Goal: Task Accomplishment & Management: Manage account settings

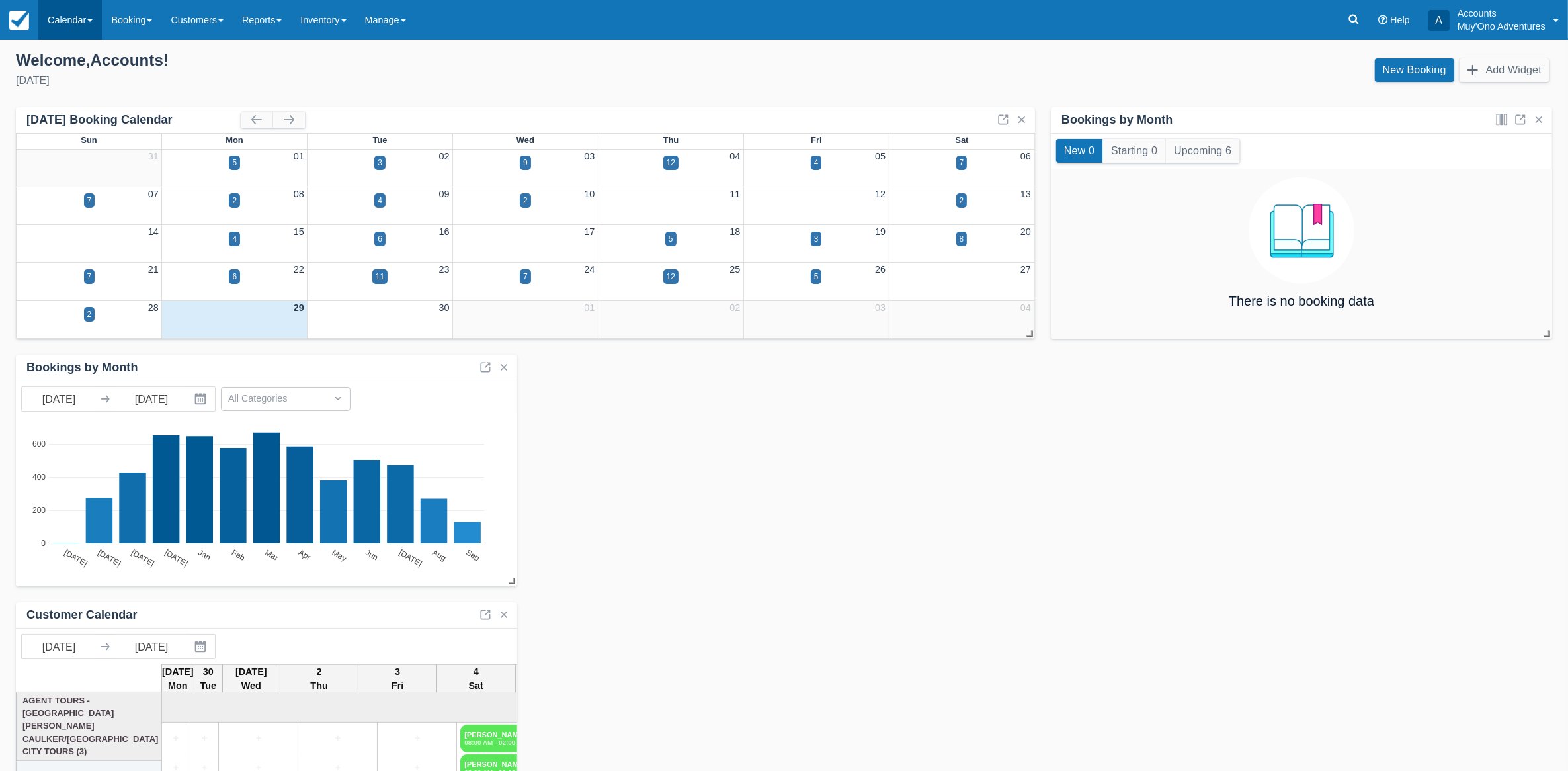
click at [66, 29] on link "Calendar" at bounding box center [69, 20] width 63 height 40
click at [66, 119] on link "Month" at bounding box center [91, 125] width 105 height 28
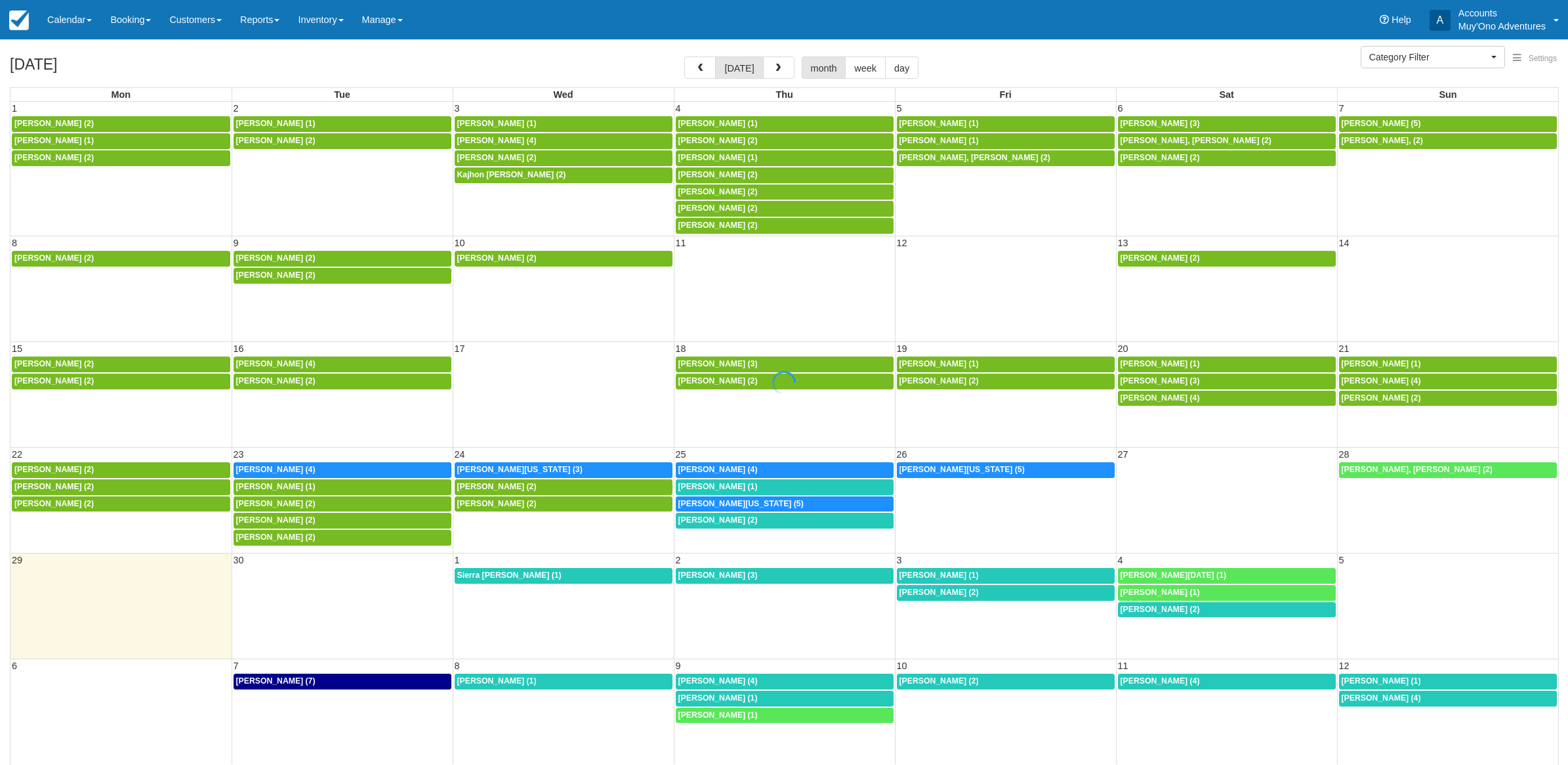
select select
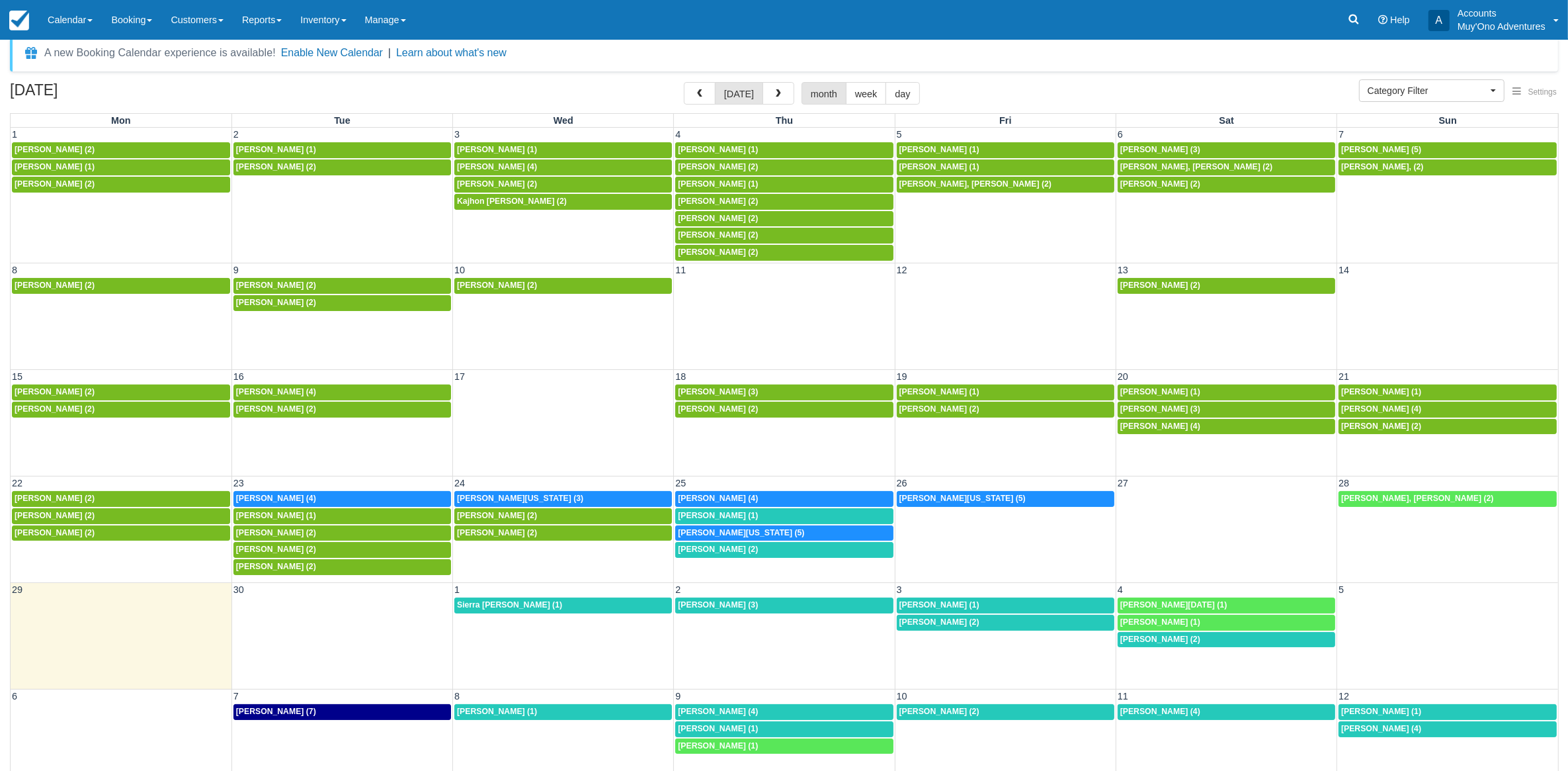
scroll to position [42, 0]
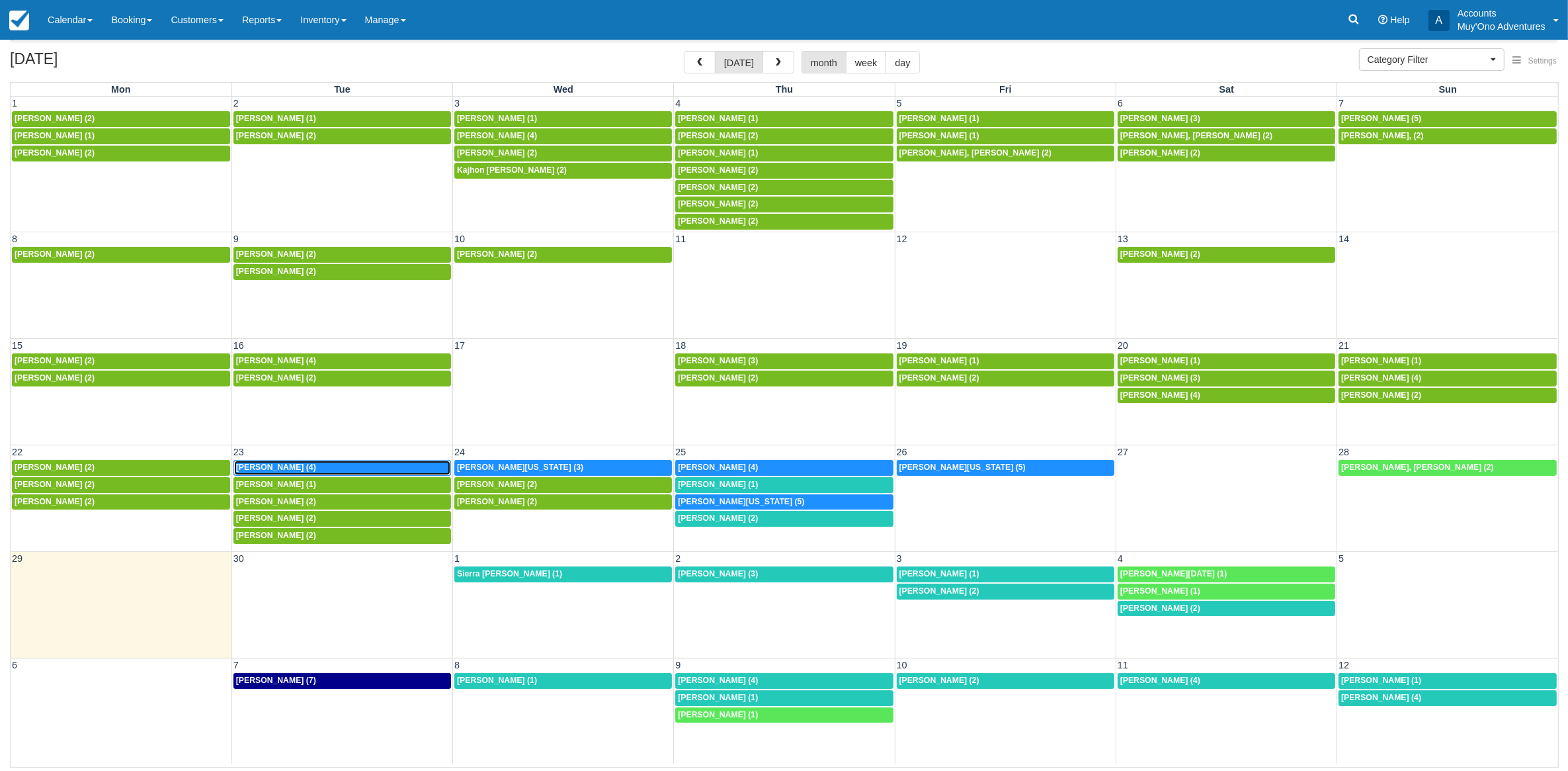
click at [302, 465] on span "[PERSON_NAME] (4)" at bounding box center [276, 467] width 80 height 10
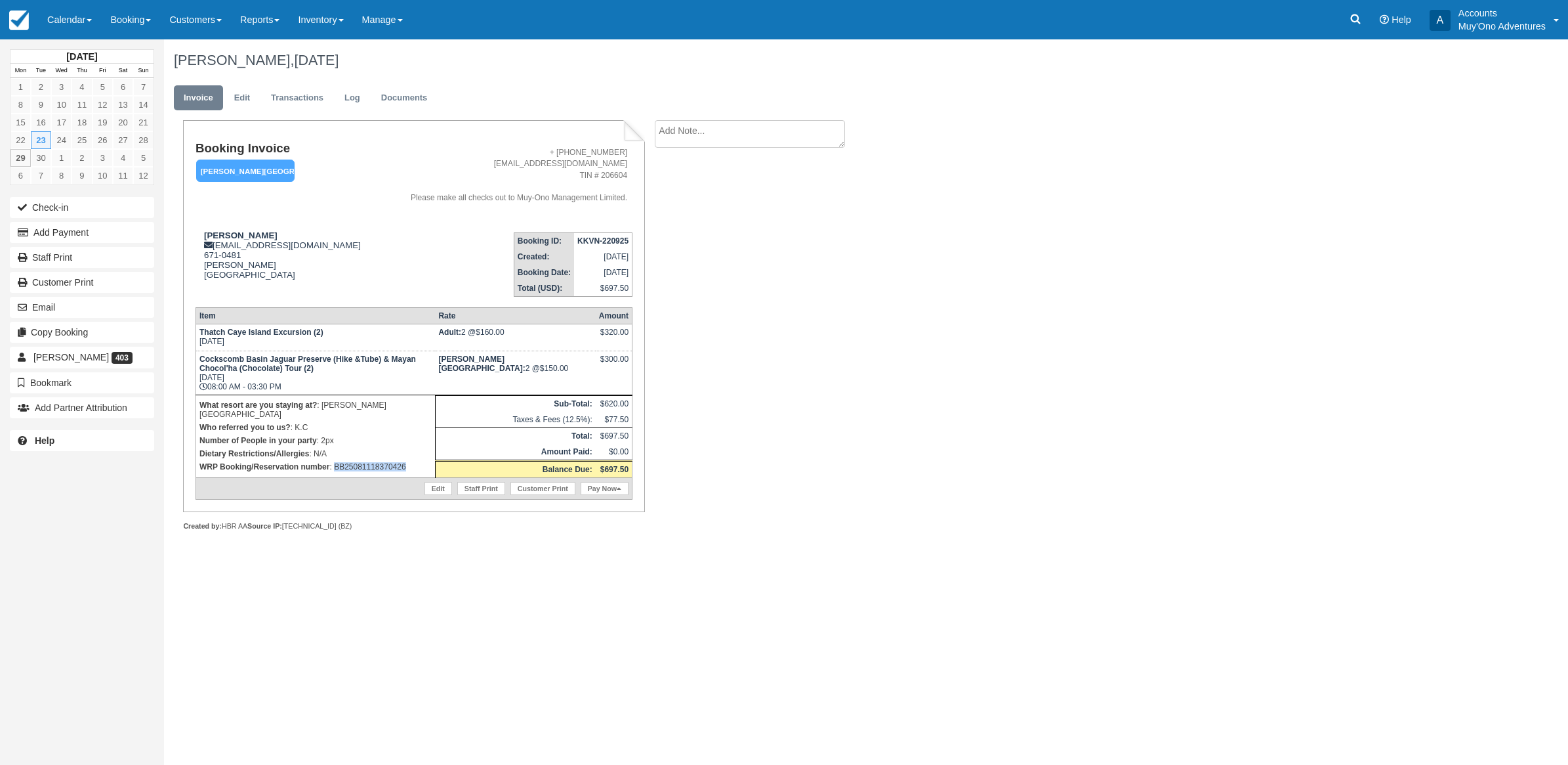
drag, startPoint x: 409, startPoint y: 453, endPoint x: 334, endPoint y: 471, distance: 77.1
click at [334, 471] on td "What resort are you staying at? : Hopkins Bay Resort Who referred you to us? : …" at bounding box center [315, 436] width 239 height 82
copy p "BB25081118370426"
click at [56, 225] on button "Add Payment" at bounding box center [82, 232] width 144 height 21
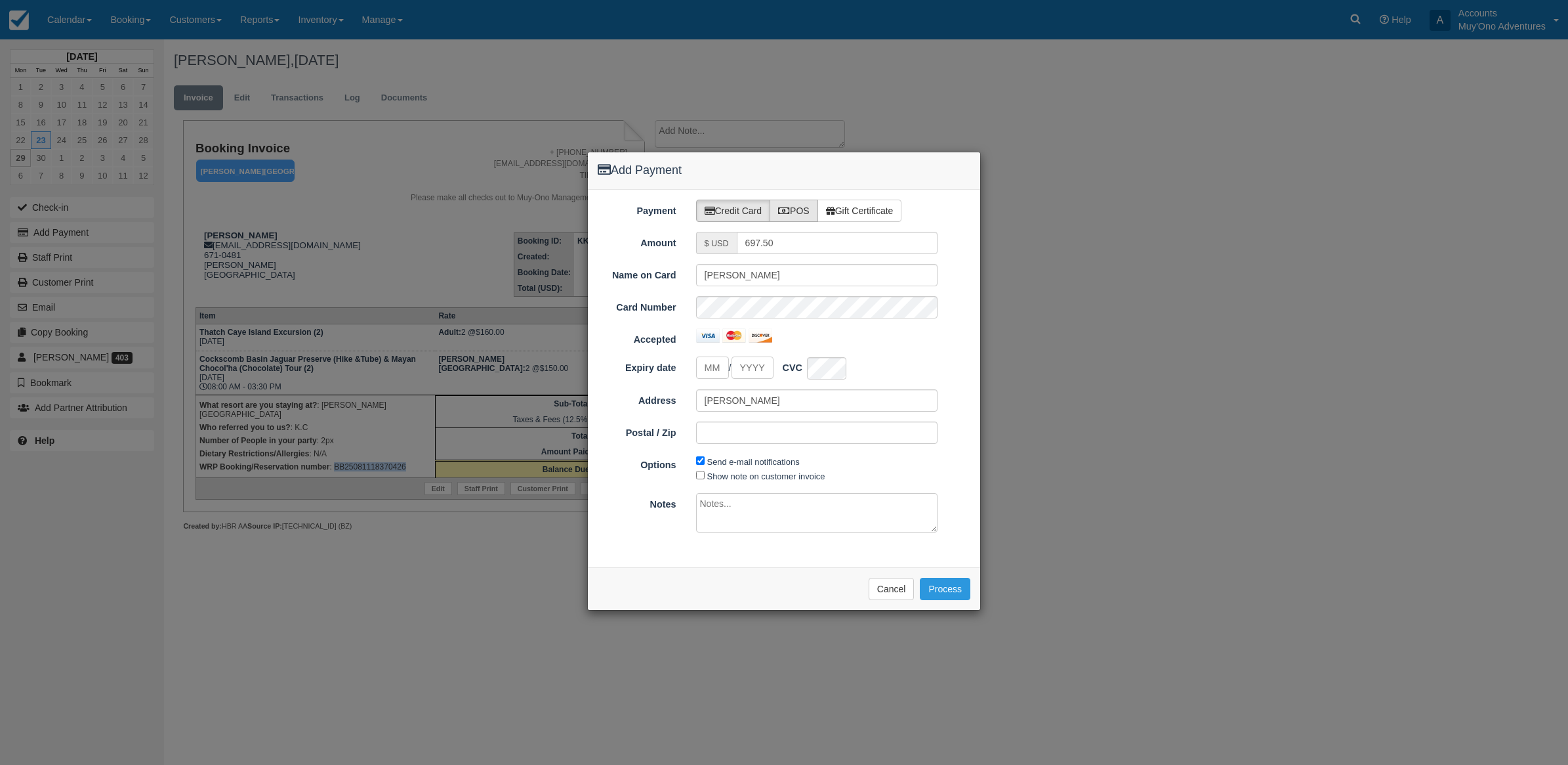
click at [800, 208] on label "POS" at bounding box center [793, 211] width 48 height 22
radio input "true"
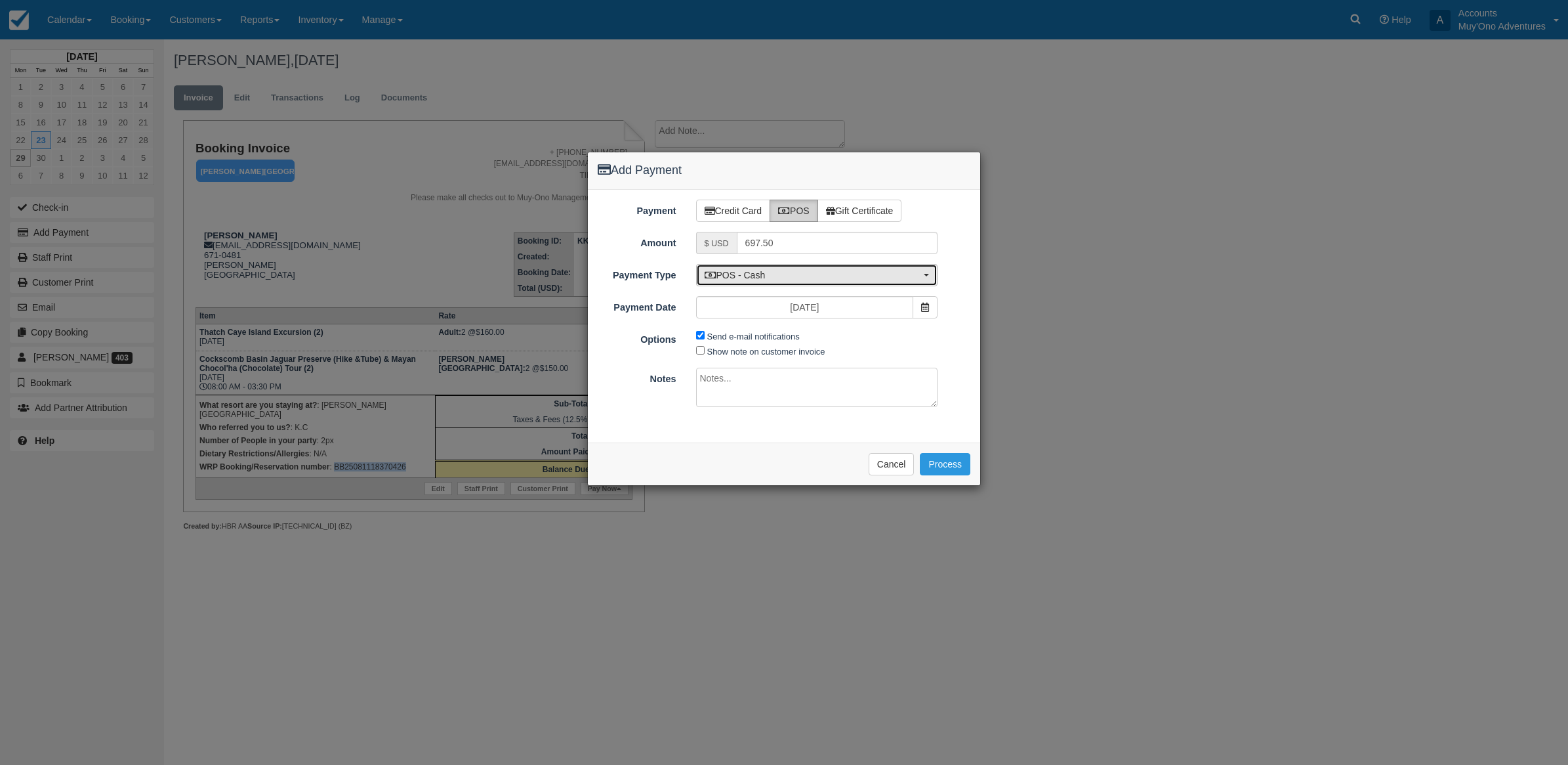
click at [824, 290] on div "Payment Credit Card POS Gift Certificate Amount $ USD 697.50 Name on Card Britt…" at bounding box center [784, 316] width 392 height 253
click at [802, 273] on span "POS - Cash" at bounding box center [812, 275] width 216 height 13
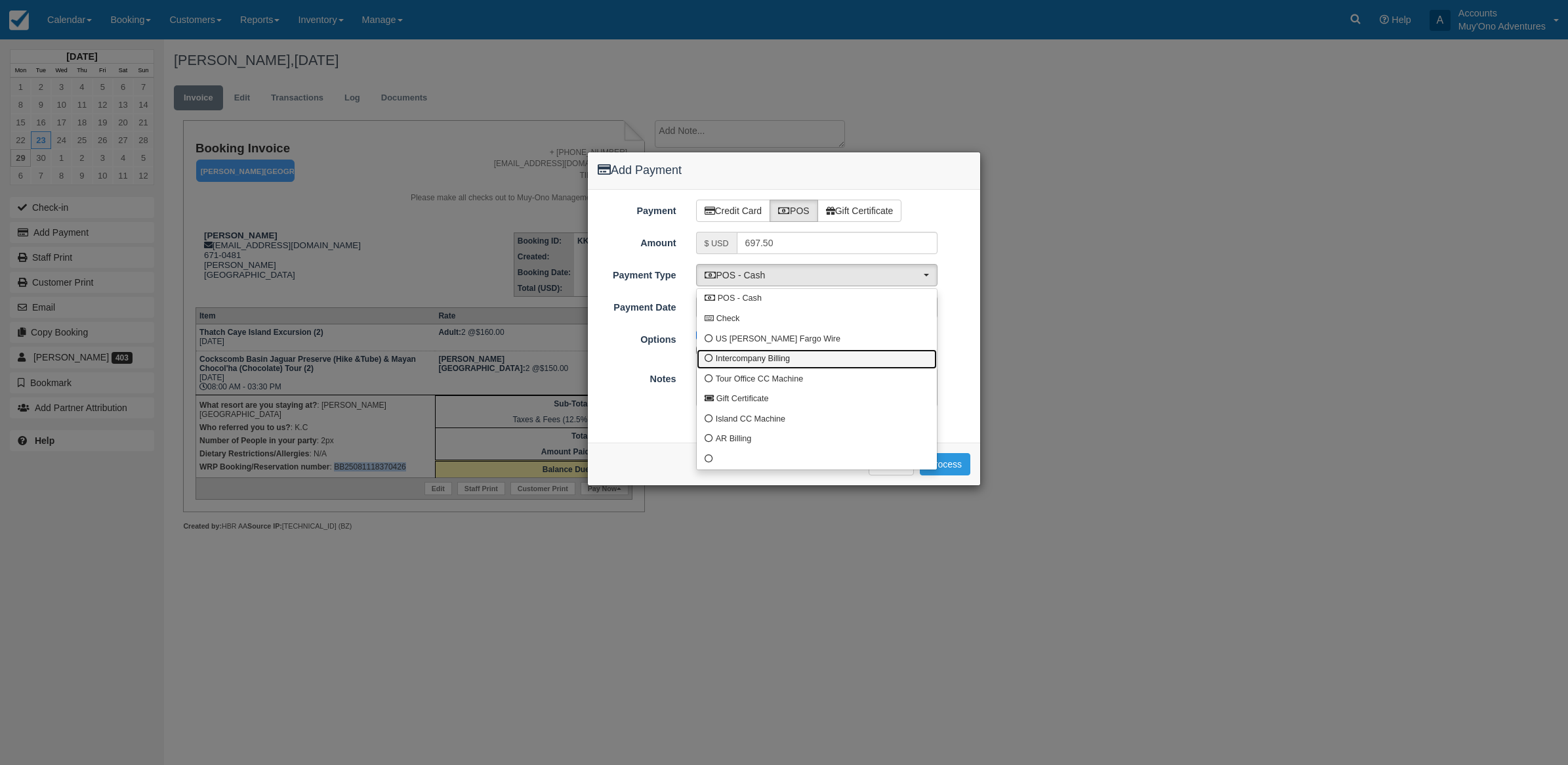
click at [740, 357] on span "Intercompany Billing" at bounding box center [753, 358] width 74 height 12
select select "custom4"
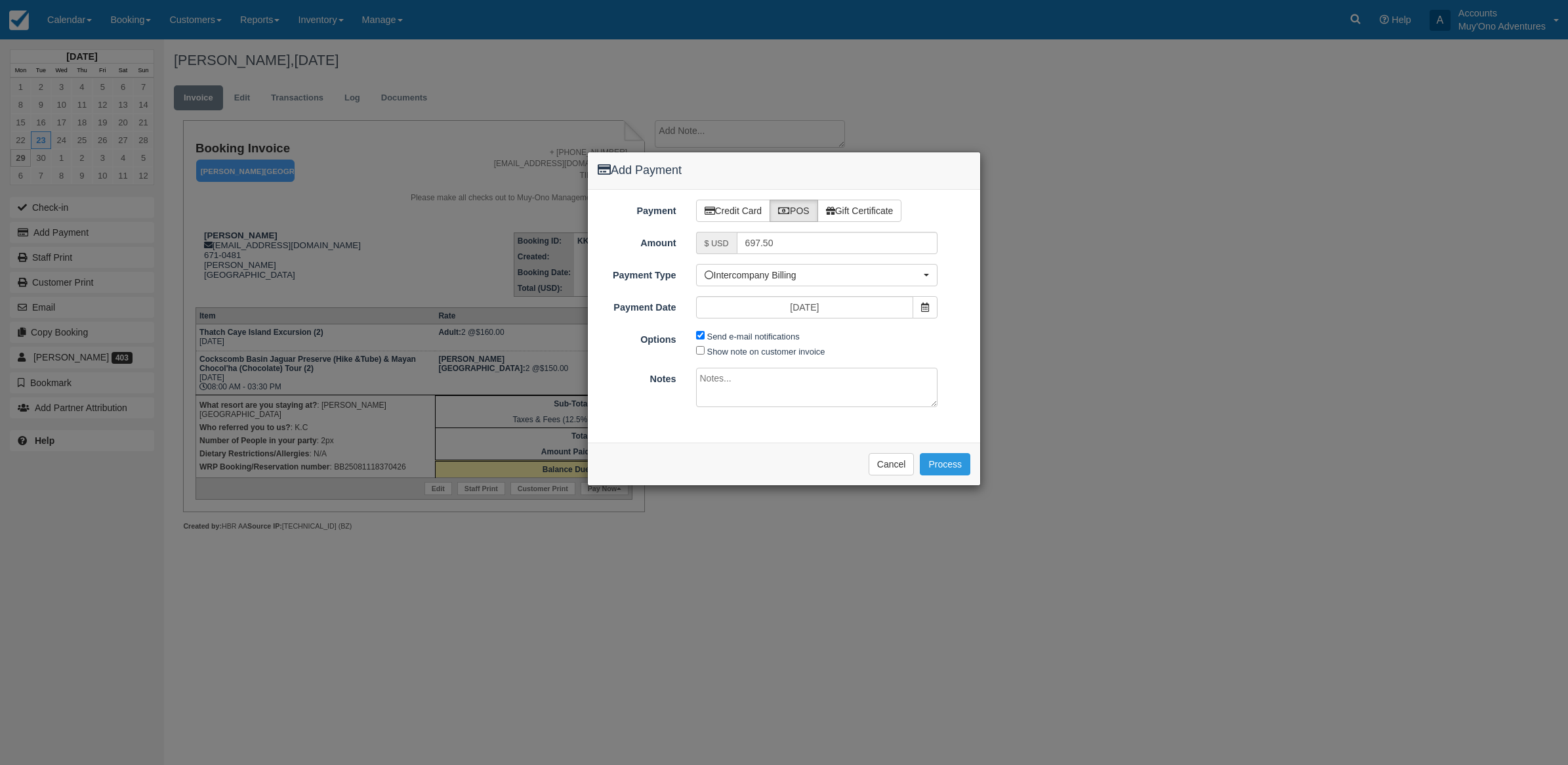
click at [700, 340] on span "Send e-mail notifications" at bounding box center [751, 335] width 110 height 15
click at [700, 338] on input "Send e-mail notifications" at bounding box center [700, 335] width 9 height 9
checkbox input "false"
drag, startPoint x: 716, startPoint y: 379, endPoint x: 723, endPoint y: 373, distance: 9.2
click at [717, 379] on textarea at bounding box center [818, 388] width 242 height 40
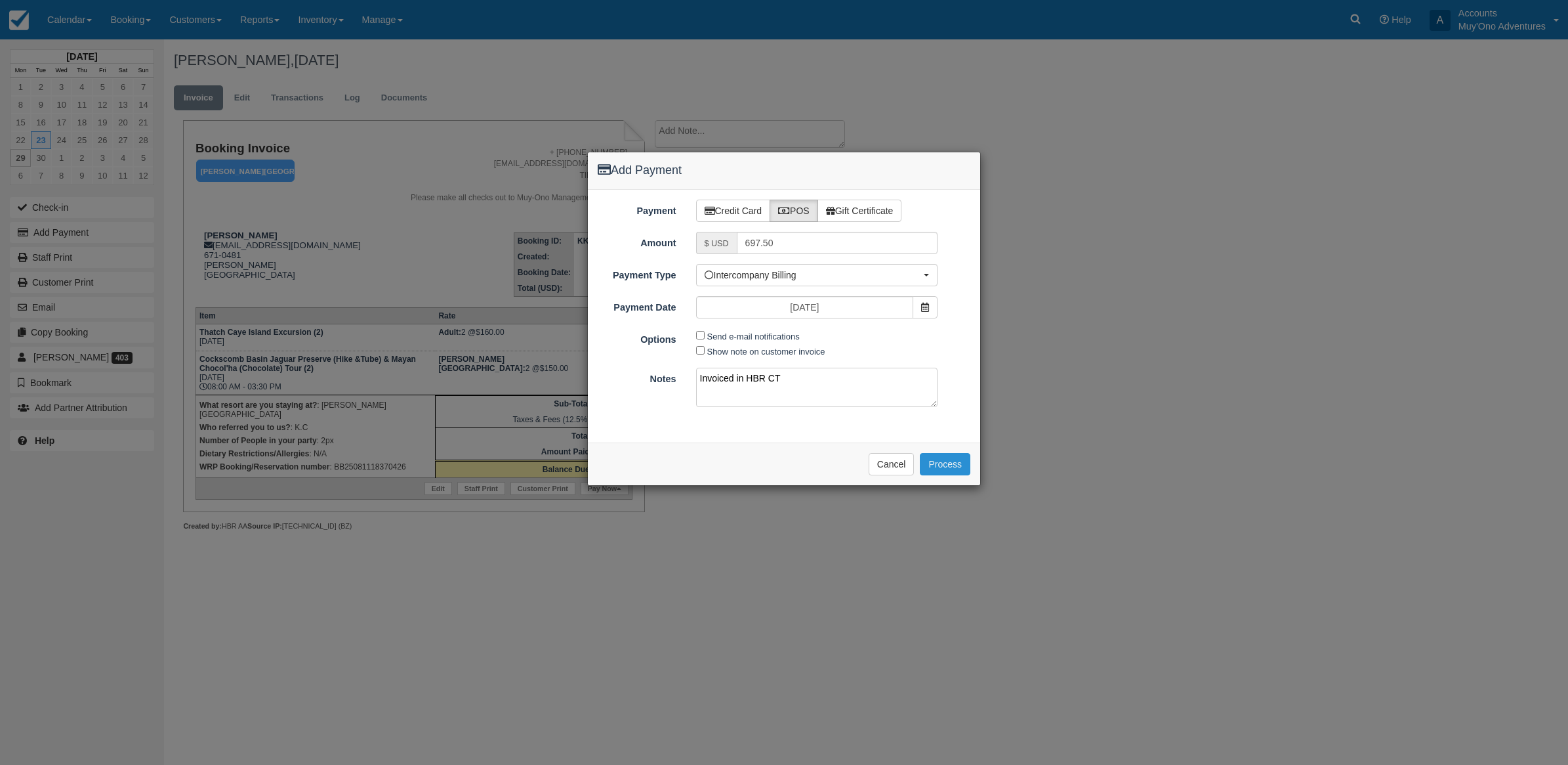
type textarea "Invoiced in HBR CT"
click at [936, 467] on button "Process" at bounding box center [945, 464] width 51 height 22
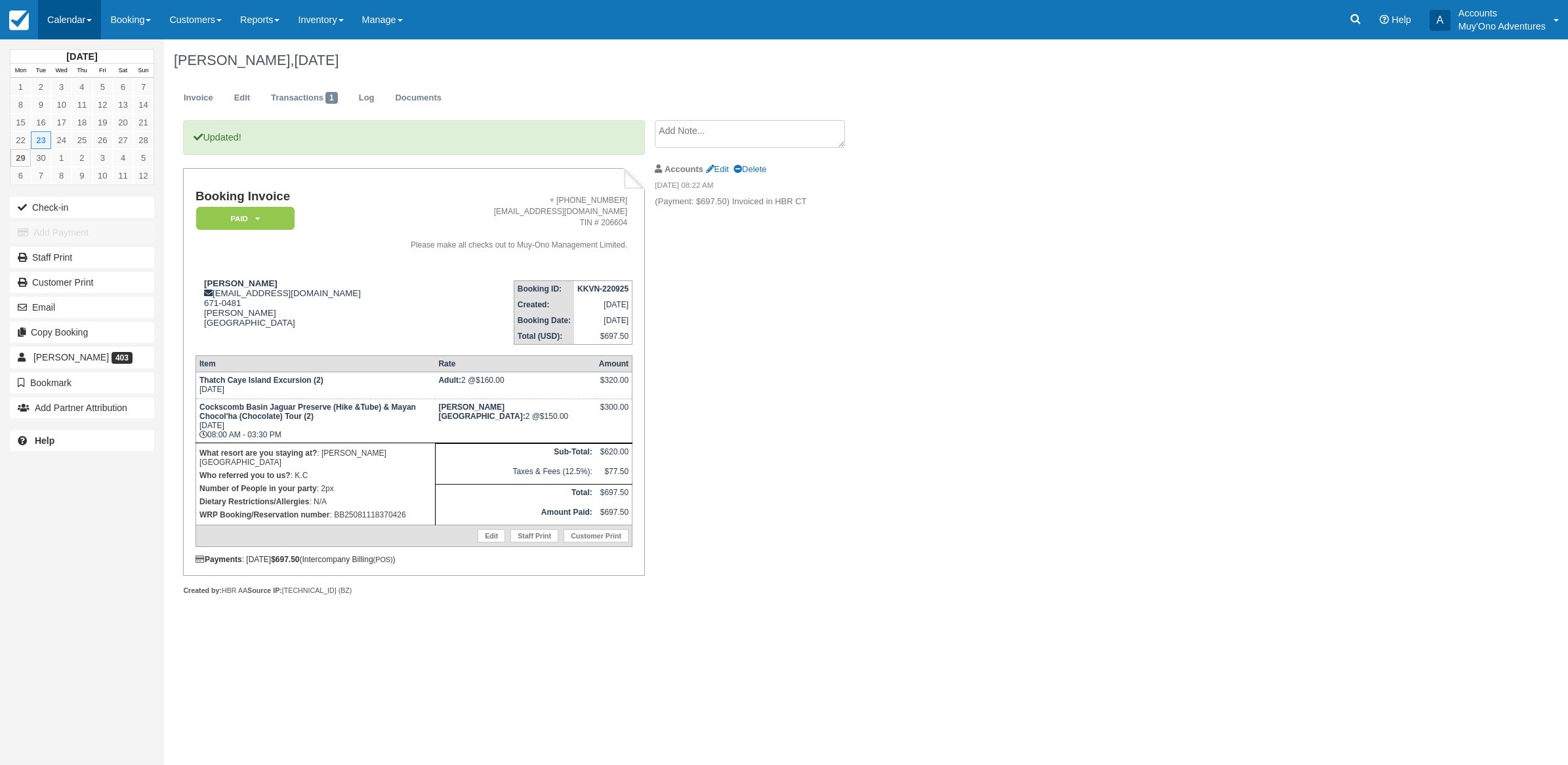
click at [58, 21] on link "Calendar" at bounding box center [69, 20] width 63 height 40
click at [100, 124] on link "Month" at bounding box center [90, 124] width 104 height 28
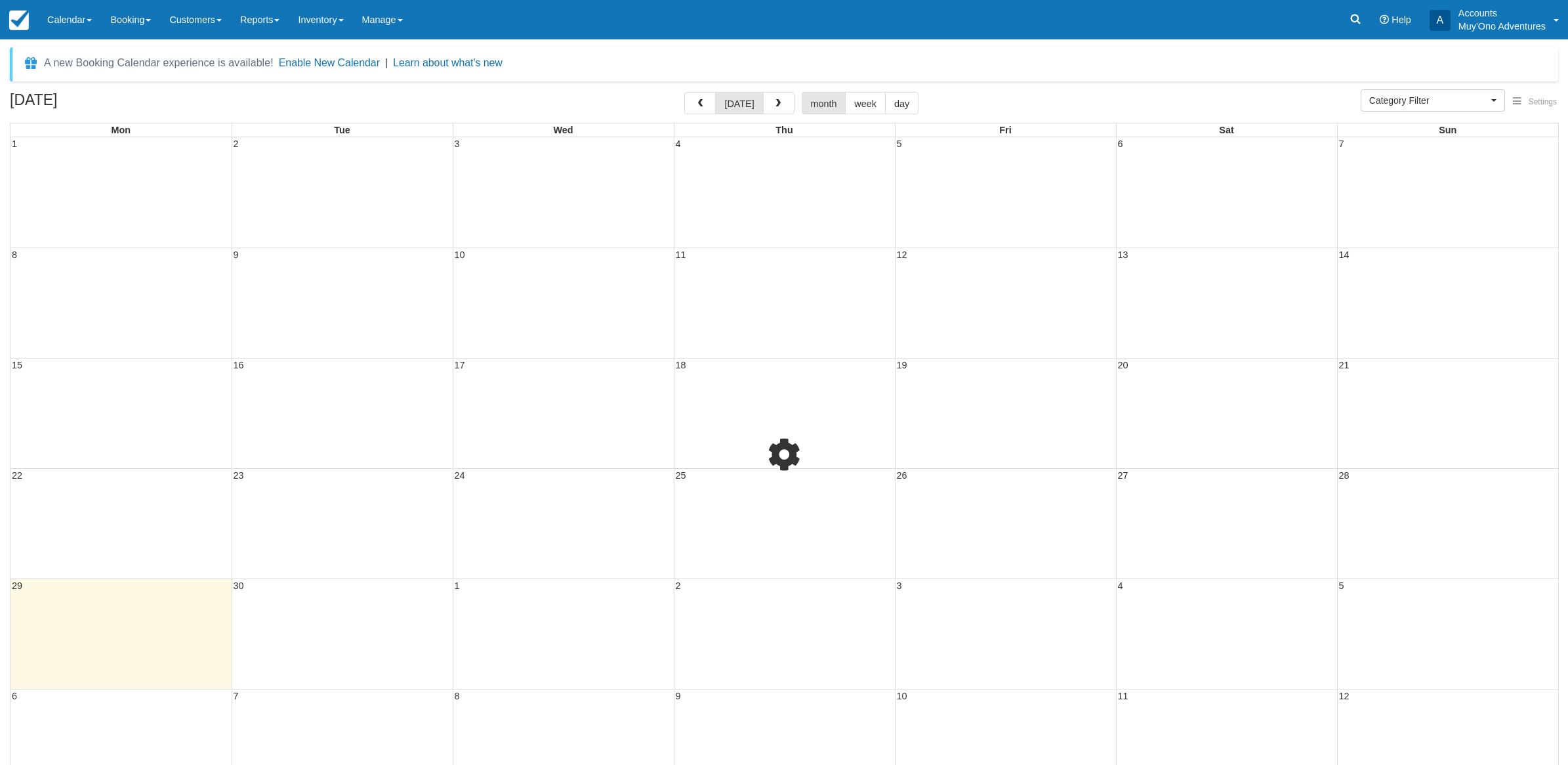
select select
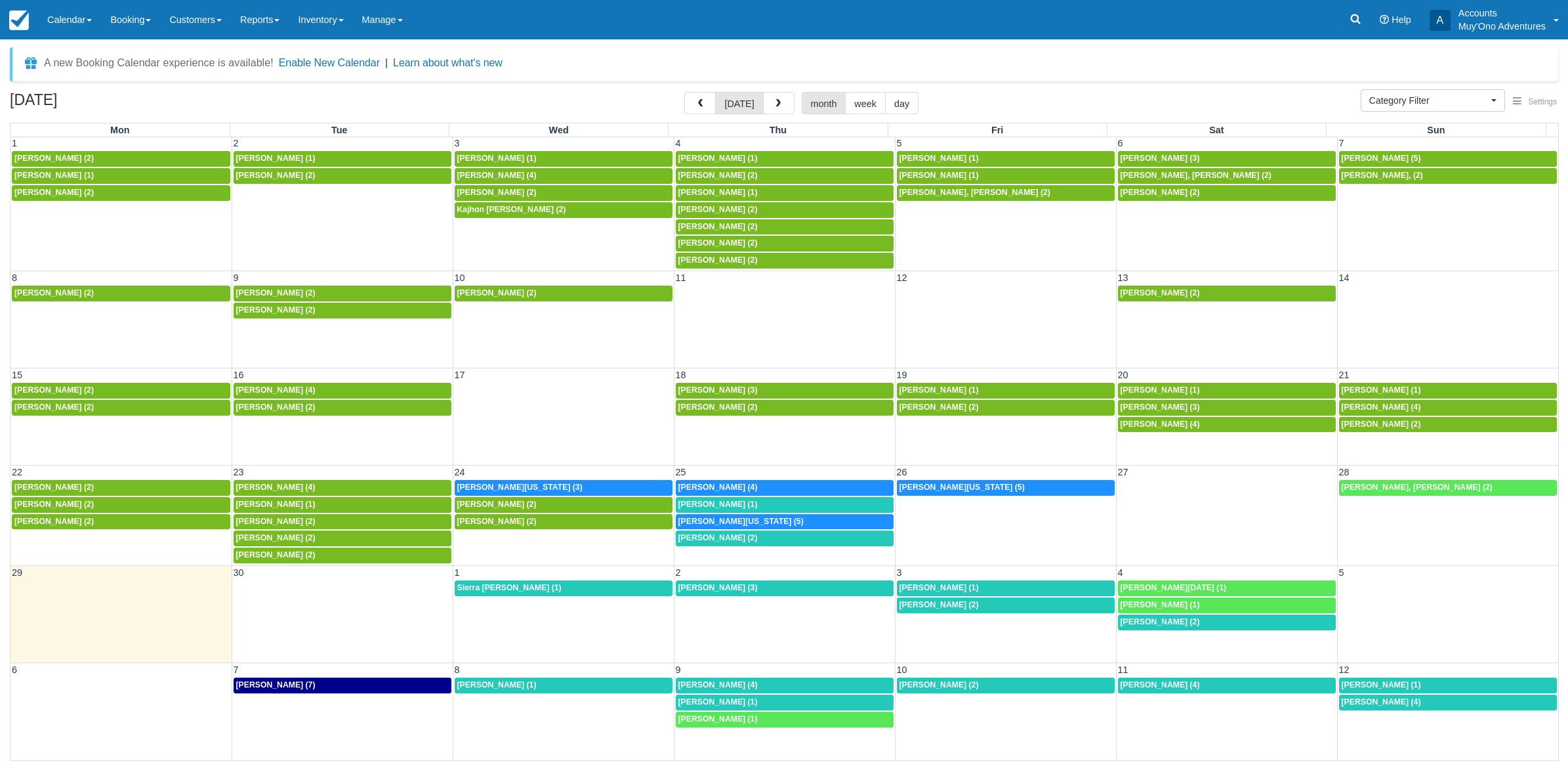
scroll to position [5, 0]
click at [533, 480] on link "8a Ashley Washington (3)" at bounding box center [563, 488] width 218 height 16
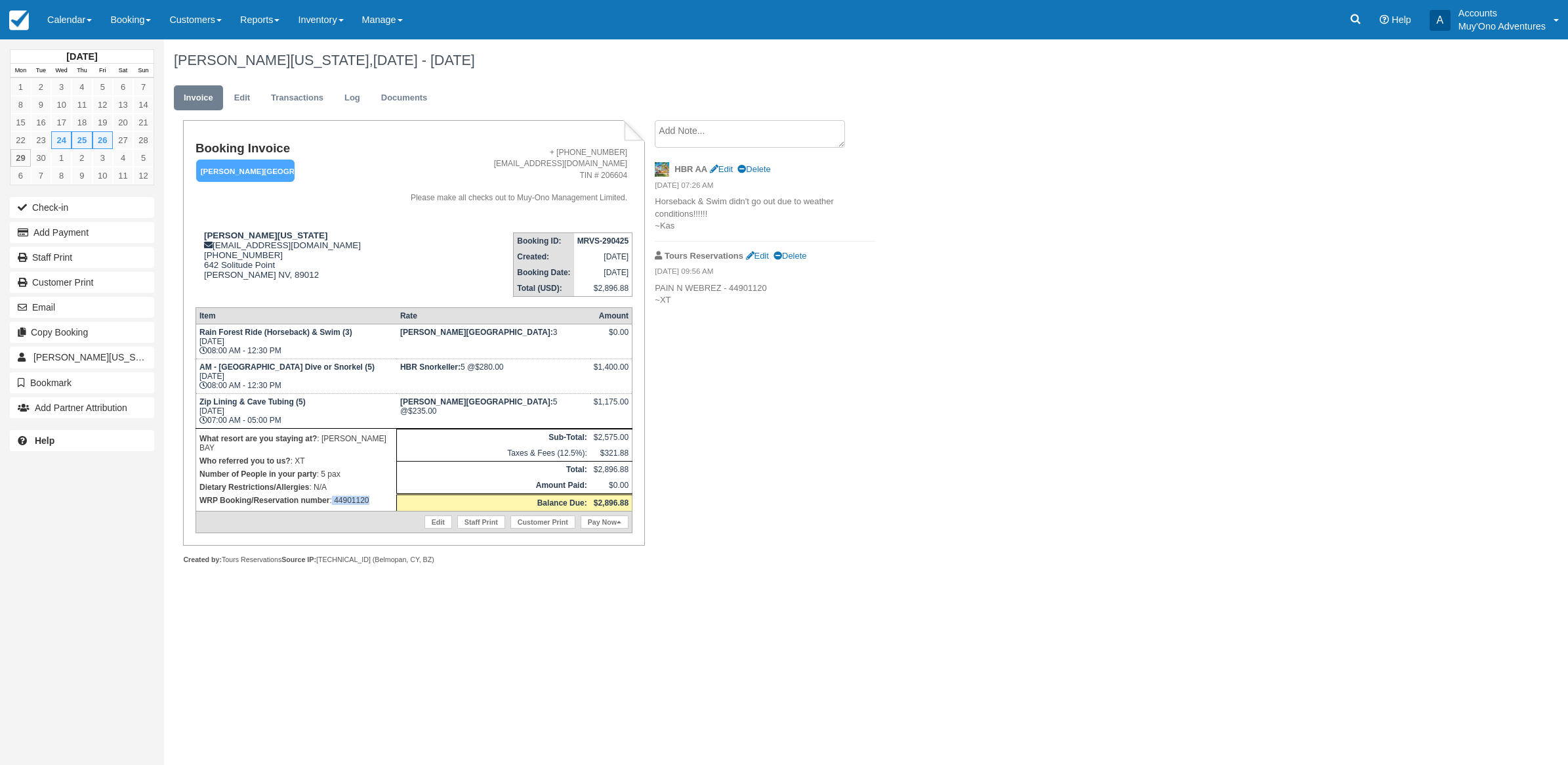
drag, startPoint x: 366, startPoint y: 497, endPoint x: 333, endPoint y: 506, distance: 34.2
click at [333, 506] on td "What resort are you staying at? : [PERSON_NAME] BAY Who referred you to us? : X…" at bounding box center [296, 469] width 200 height 82
copy p "44901120"
click at [78, 23] on link "Calendar" at bounding box center [69, 20] width 63 height 40
click at [79, 128] on link "Month" at bounding box center [90, 124] width 104 height 28
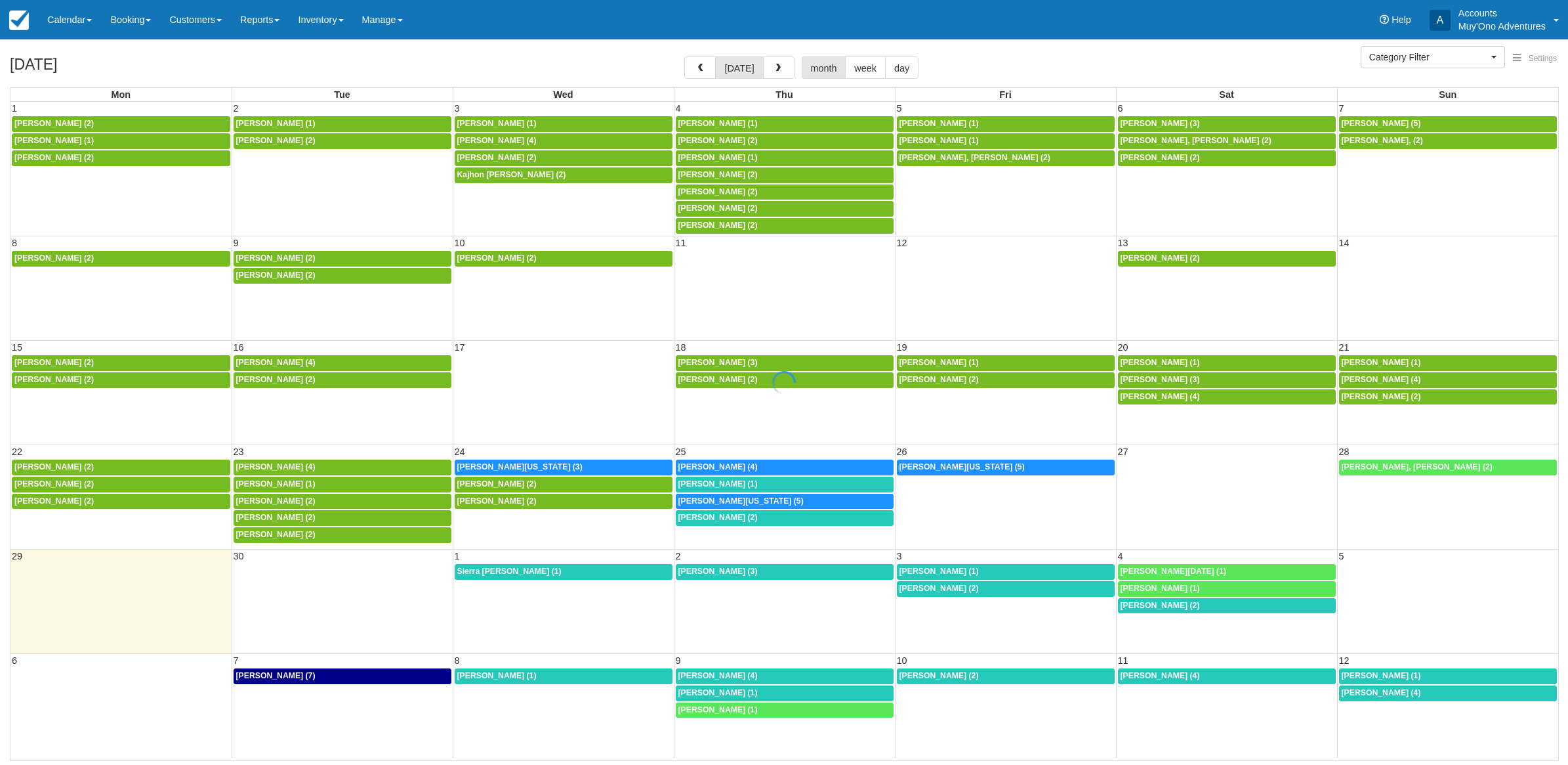
select select
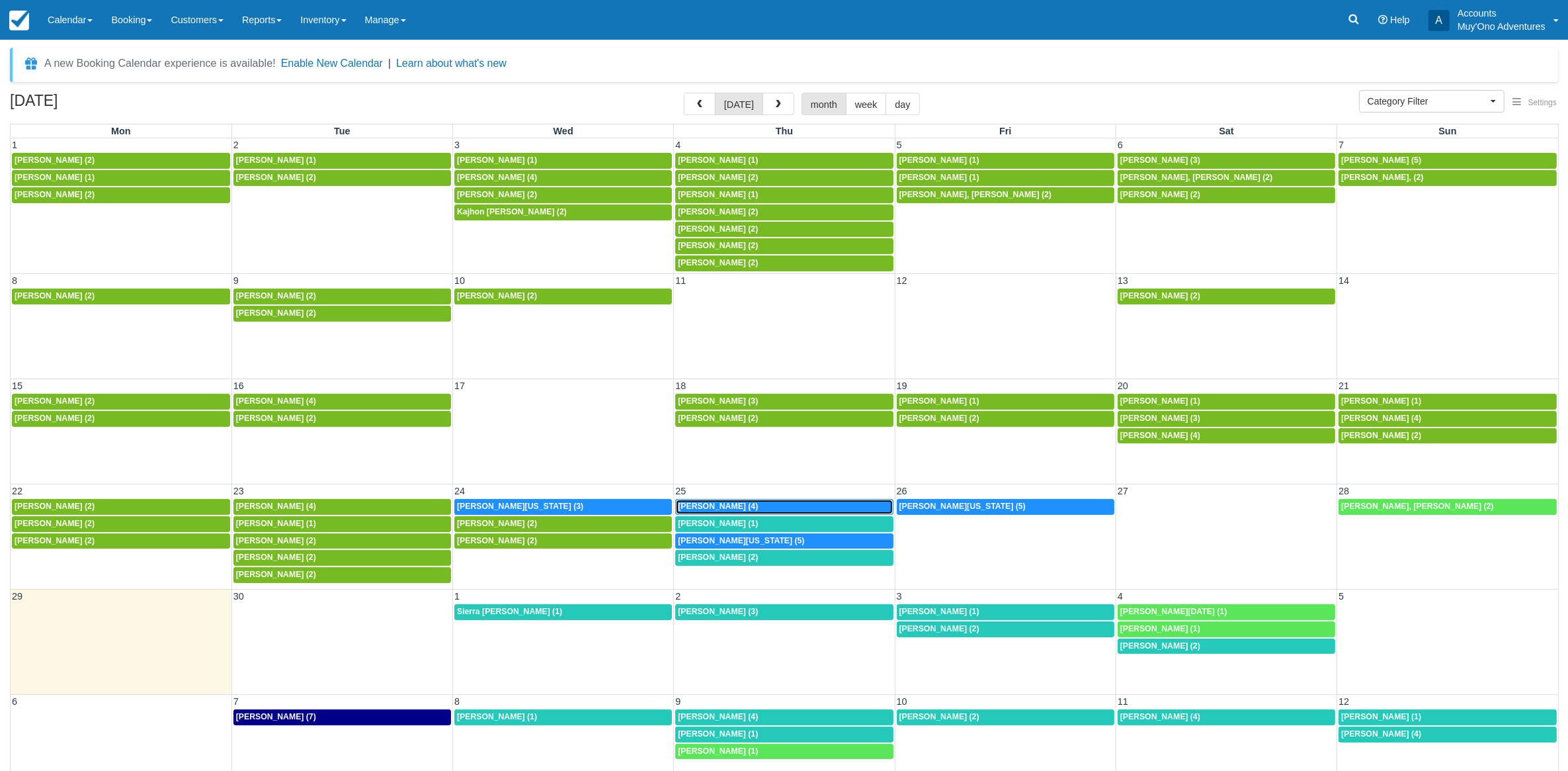
click at [752, 507] on div "[PERSON_NAME] (4)" at bounding box center [784, 507] width 212 height 10
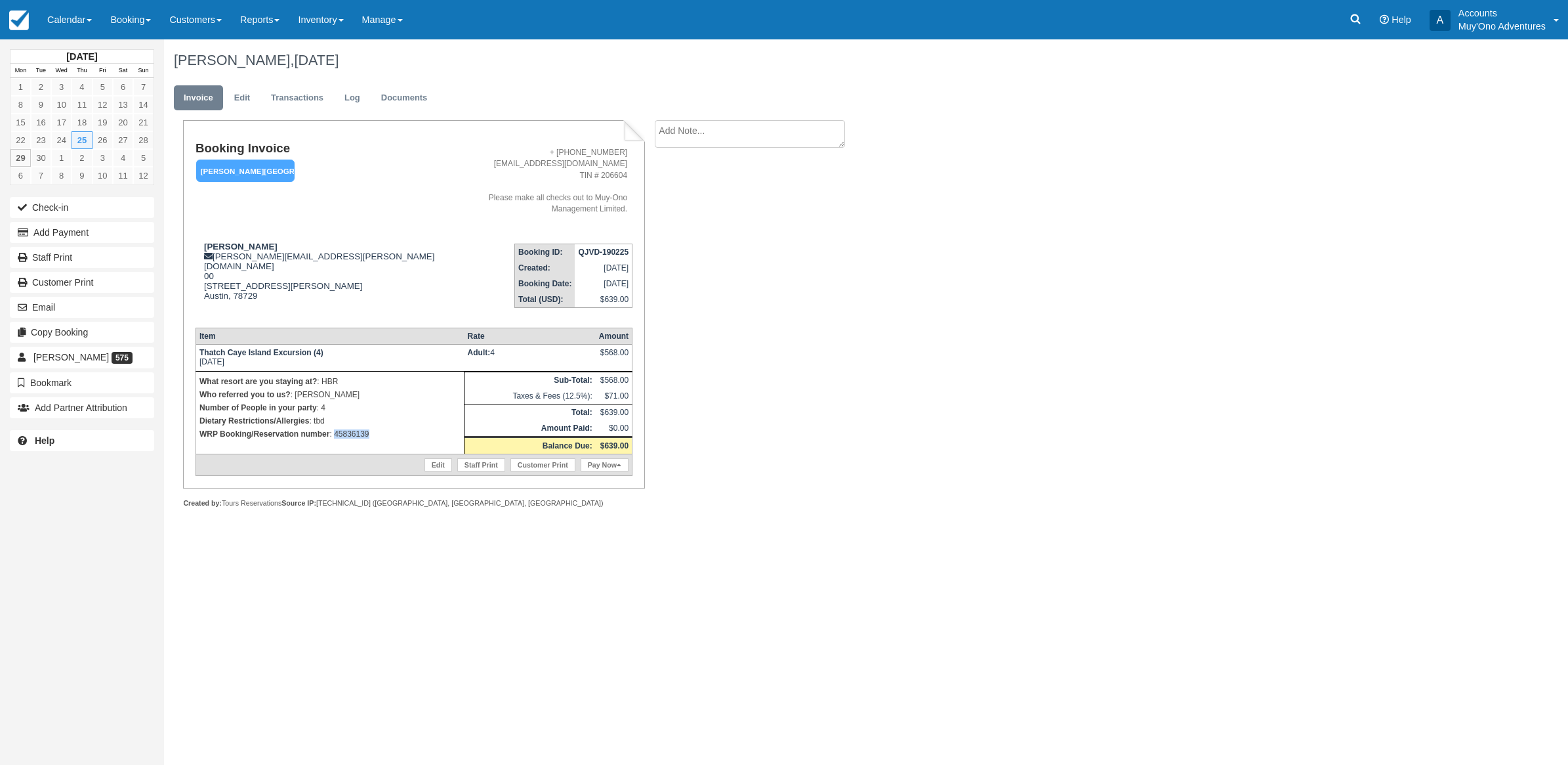
drag, startPoint x: 372, startPoint y: 421, endPoint x: 334, endPoint y: 423, distance: 38.1
click at [334, 423] on td "What resort are you staying at? : HBR Who referred you to us? : michelle Number…" at bounding box center [330, 413] width 269 height 82
copy p "45836139"
click at [93, 236] on button "Add Payment" at bounding box center [82, 232] width 144 height 21
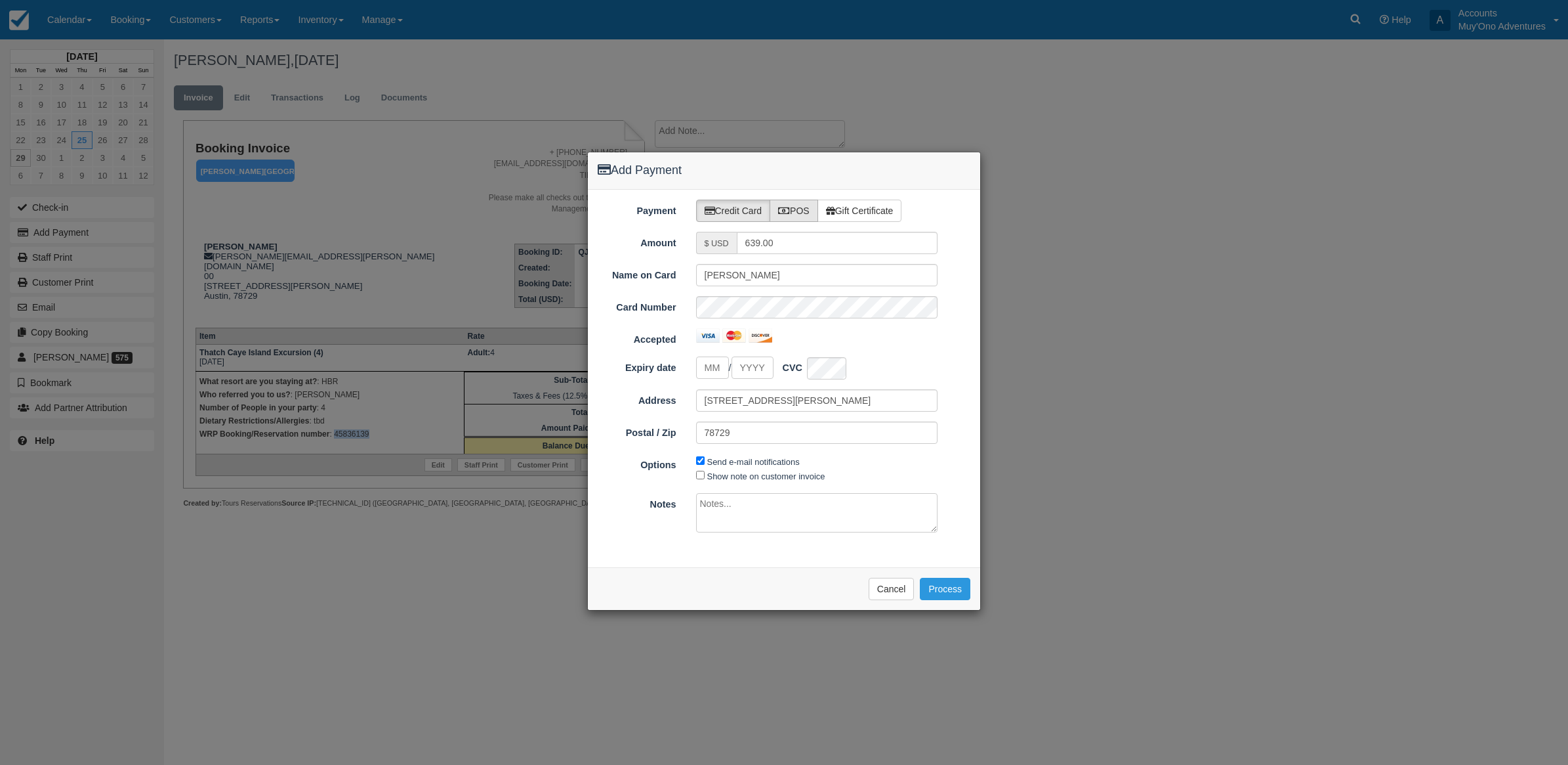
click at [803, 213] on label "POS" at bounding box center [793, 211] width 48 height 22
radio input "true"
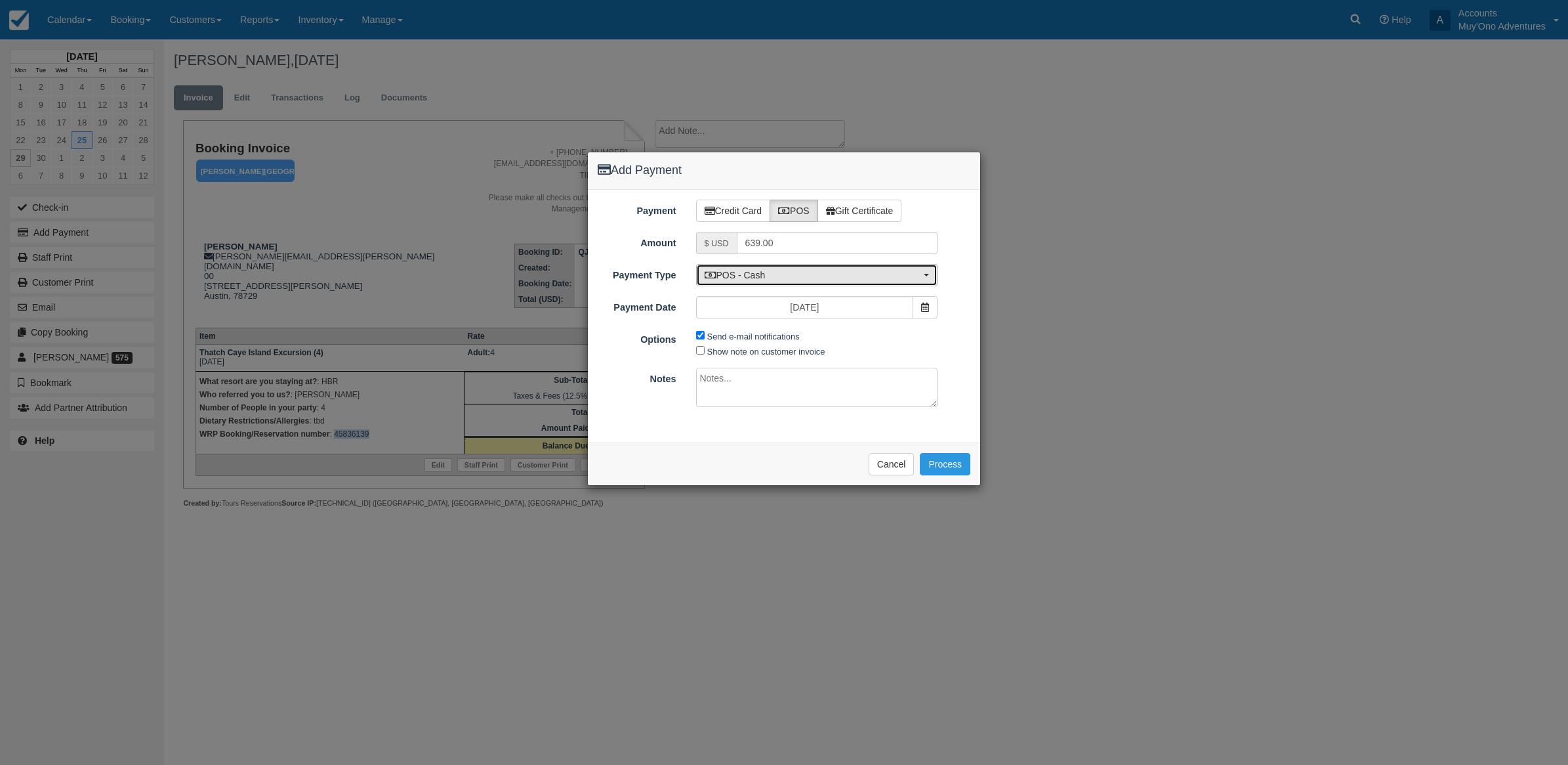
click at [777, 277] on span "POS - Cash" at bounding box center [812, 275] width 216 height 13
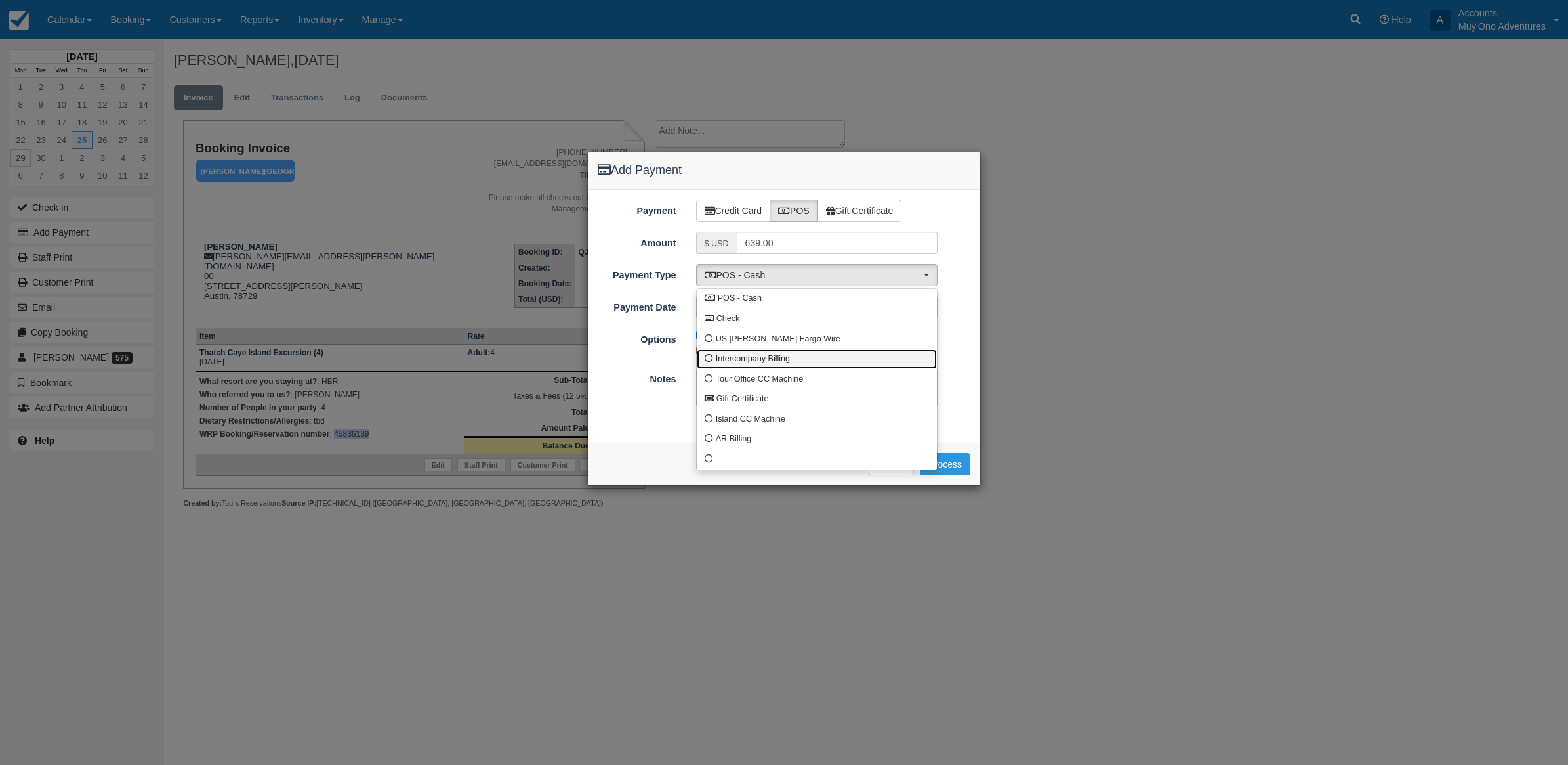
click at [731, 354] on span "Intercompany Billing" at bounding box center [753, 358] width 74 height 12
select select "custom4"
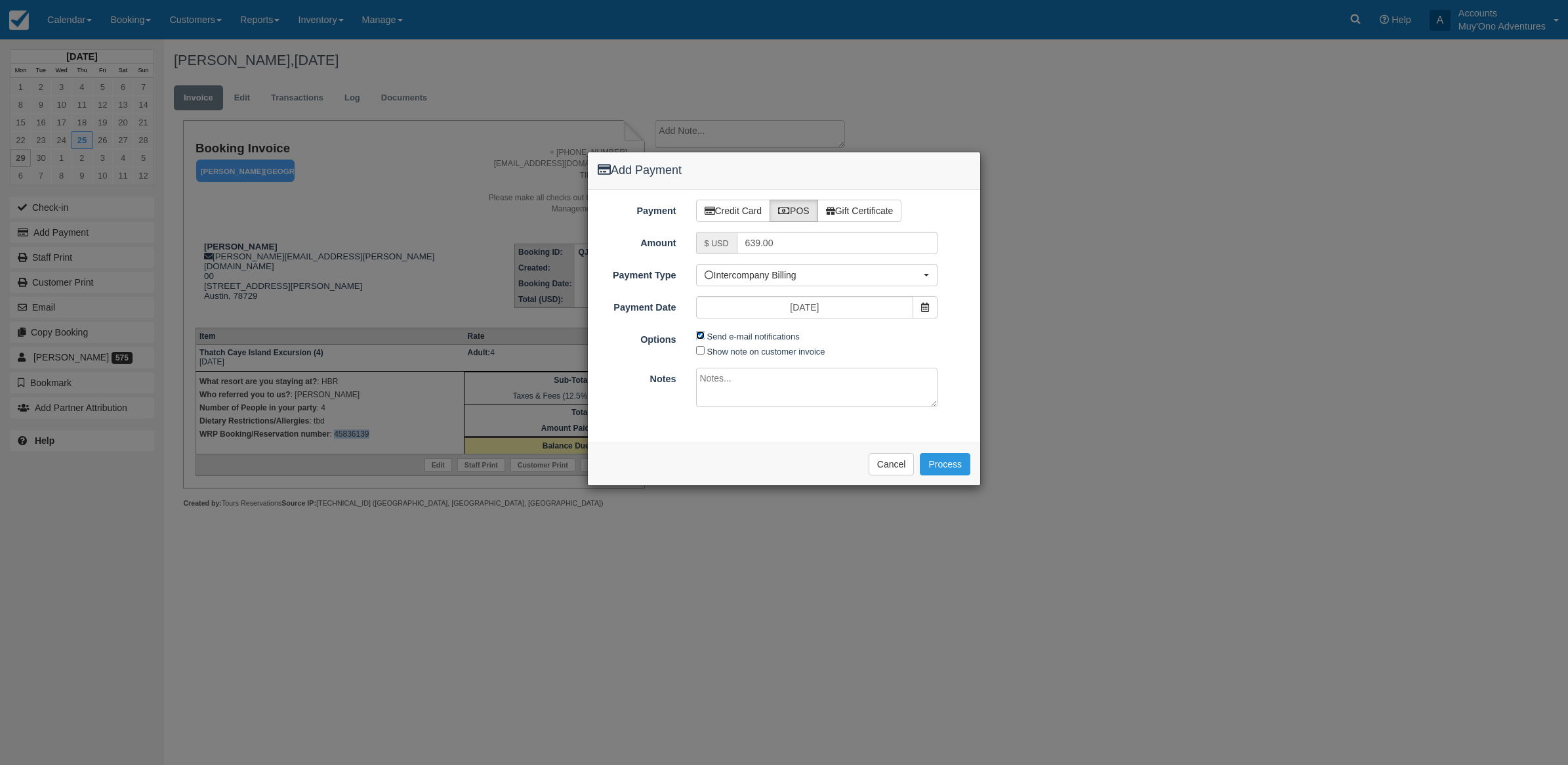
click at [704, 333] on input "Send e-mail notifications" at bounding box center [700, 335] width 9 height 9
checkbox input "false"
drag, startPoint x: 730, startPoint y: 386, endPoint x: 723, endPoint y: 402, distance: 17.5
click at [729, 391] on textarea at bounding box center [818, 388] width 242 height 40
type textarea "P"
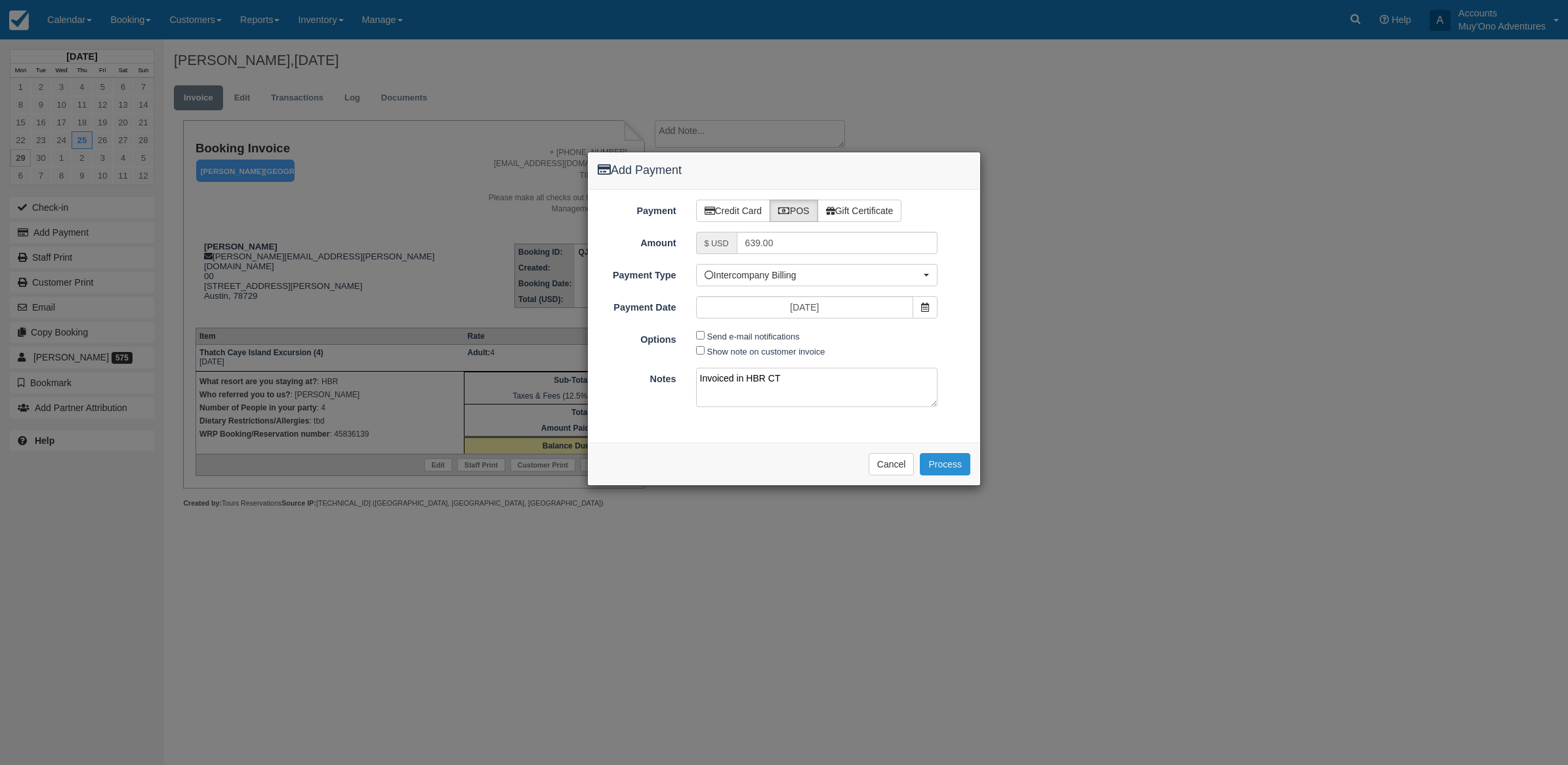
type textarea "Invoiced in HBR CT"
click at [948, 463] on button "Process" at bounding box center [945, 464] width 51 height 22
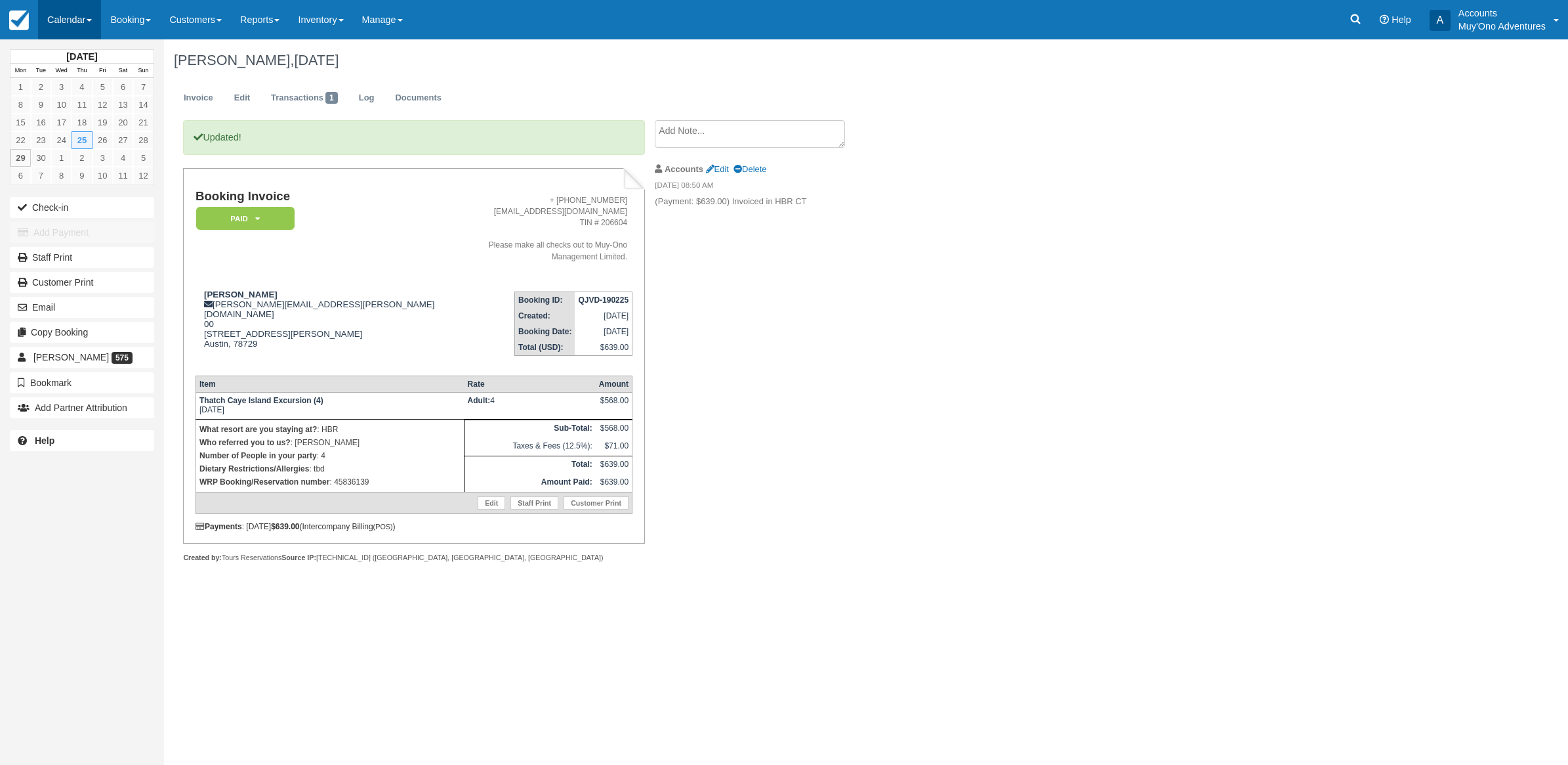
click at [93, 27] on link "Calendar" at bounding box center [69, 20] width 63 height 40
click at [72, 120] on link "Month" at bounding box center [90, 124] width 104 height 28
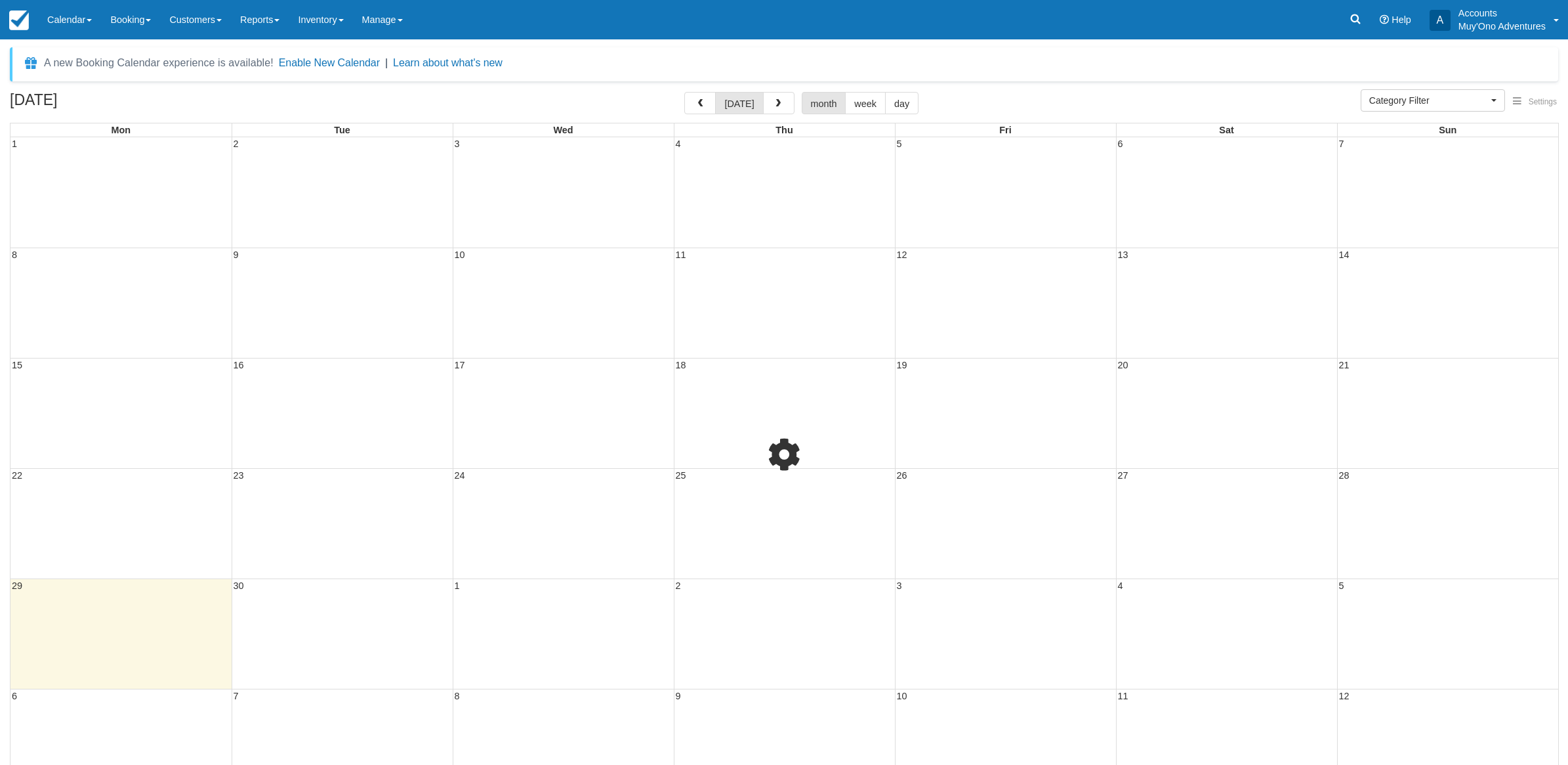
select select
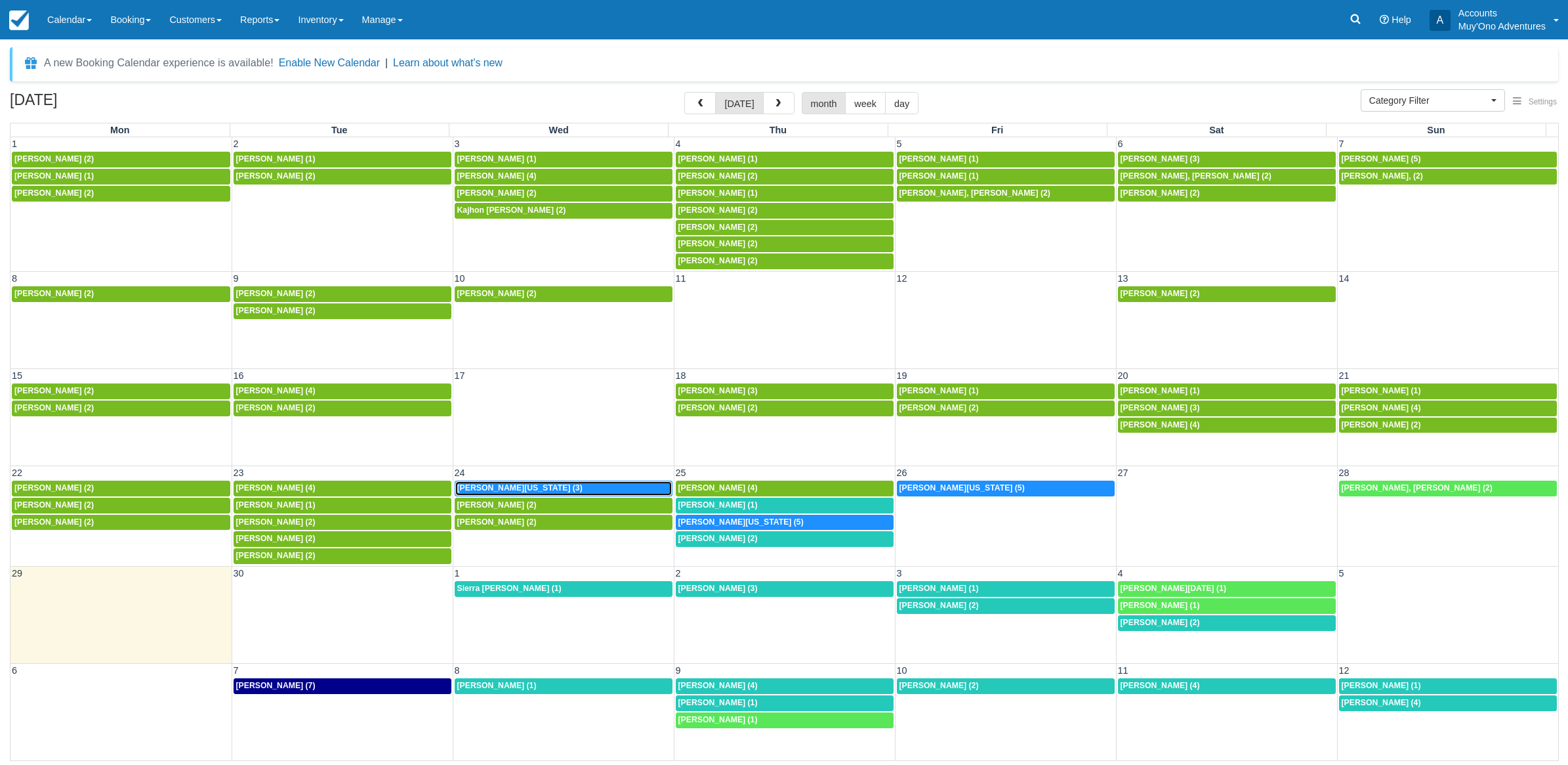
click at [474, 491] on span "[PERSON_NAME][US_STATE] (3)" at bounding box center [520, 488] width 125 height 10
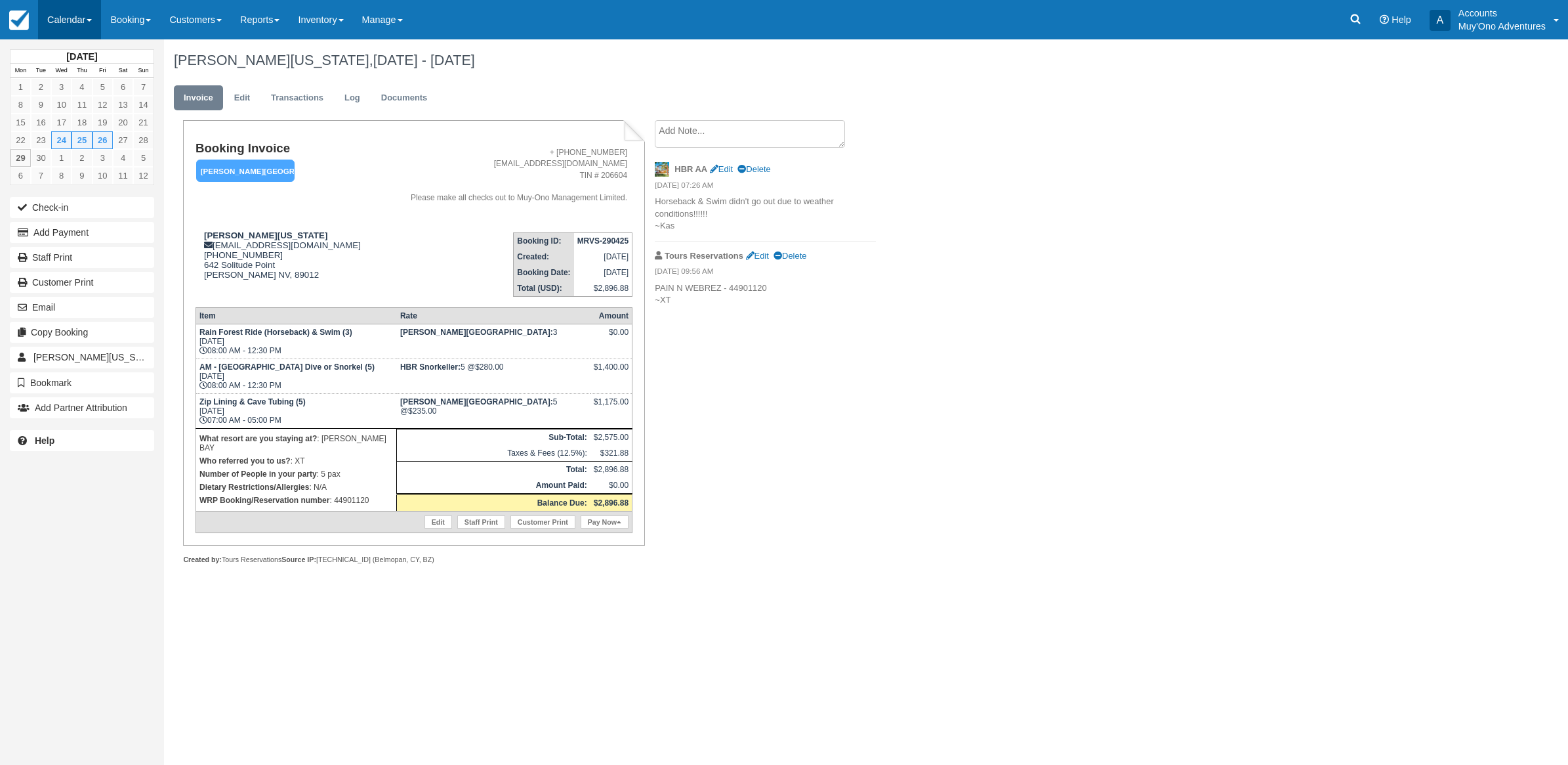
click at [90, 20] on link "Calendar" at bounding box center [69, 20] width 63 height 40
click at [80, 121] on link "Month" at bounding box center [90, 124] width 104 height 28
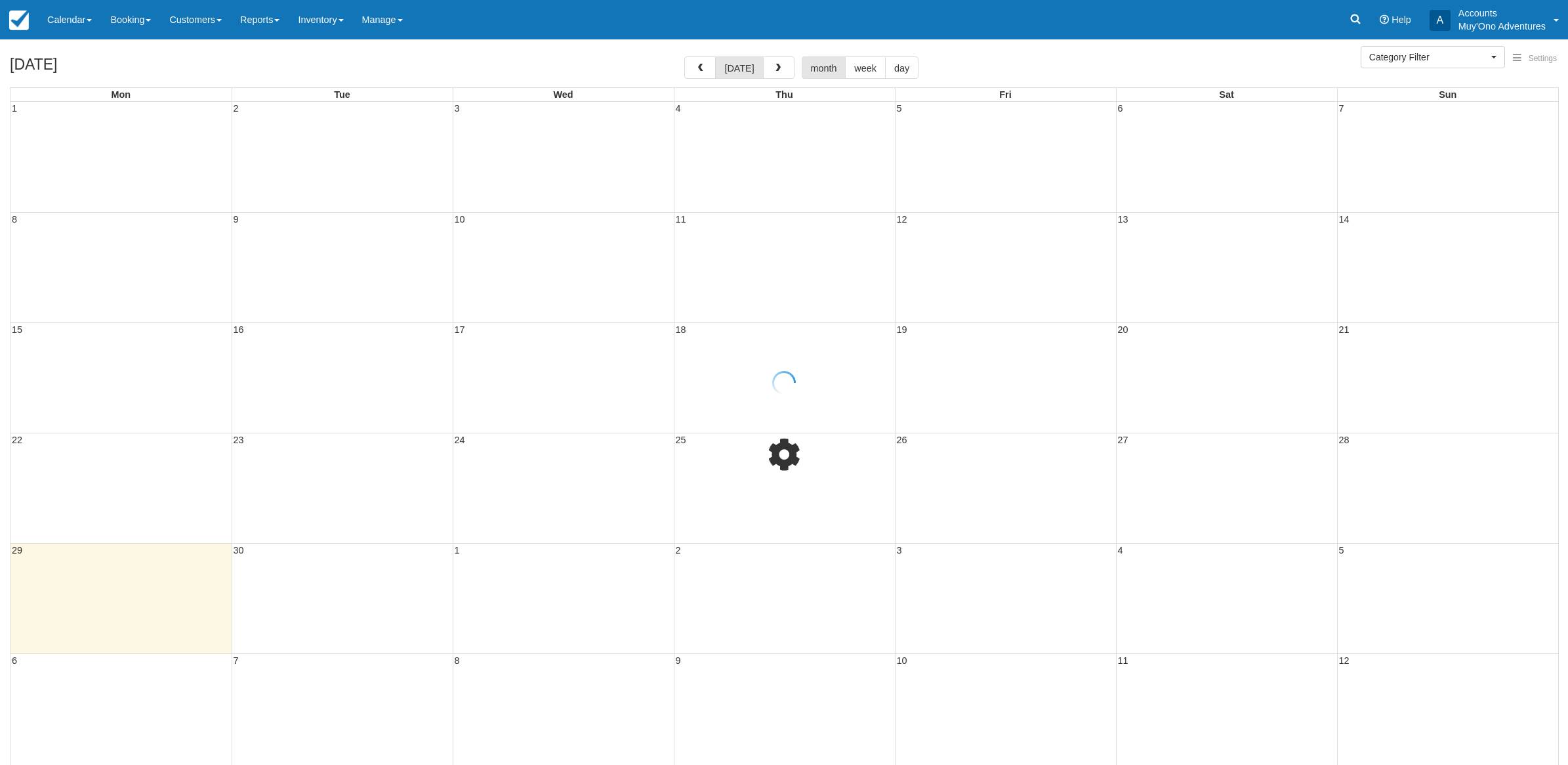
select select
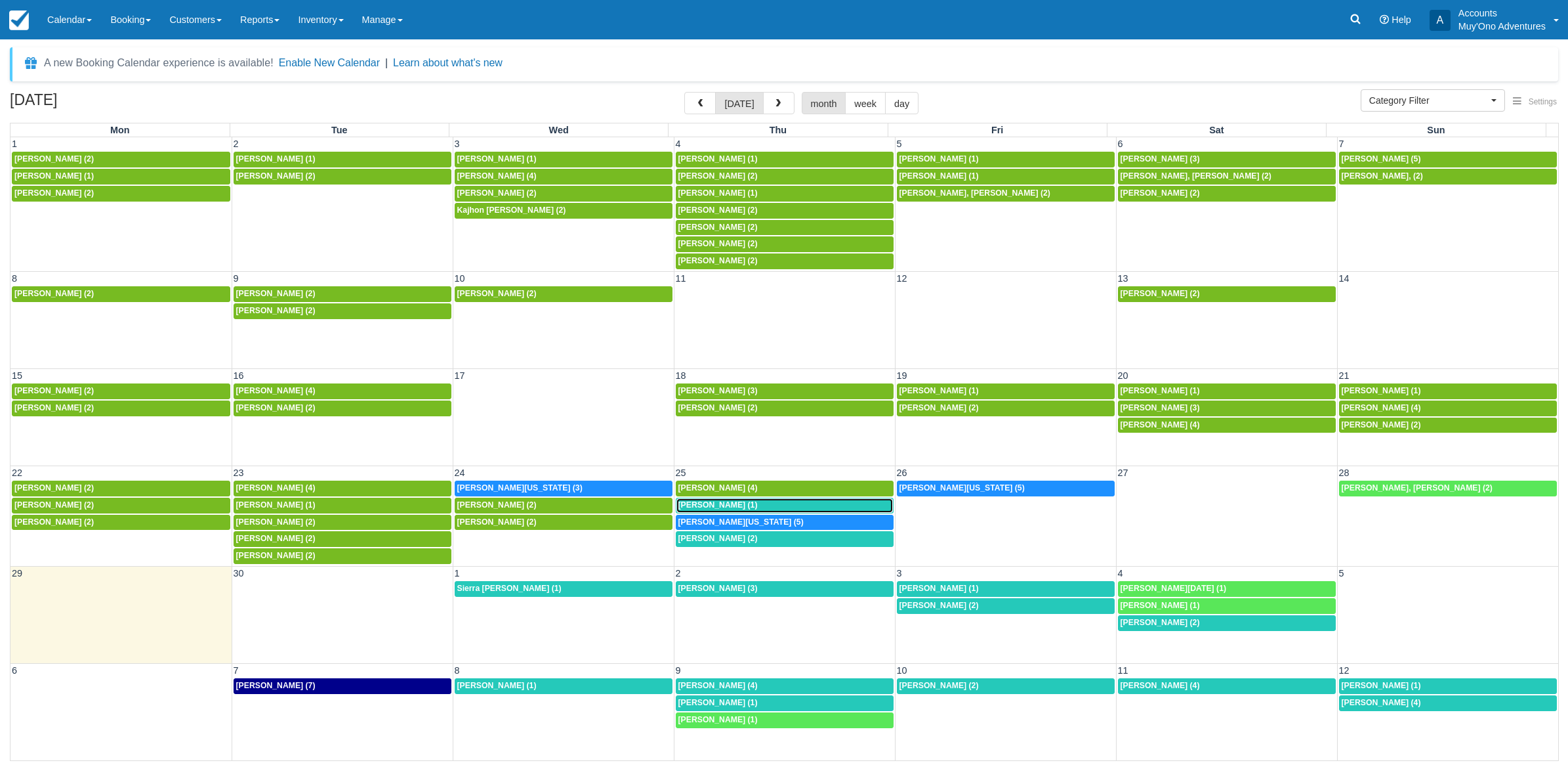
click at [759, 506] on div "[PERSON_NAME] (1)" at bounding box center [784, 505] width 212 height 10
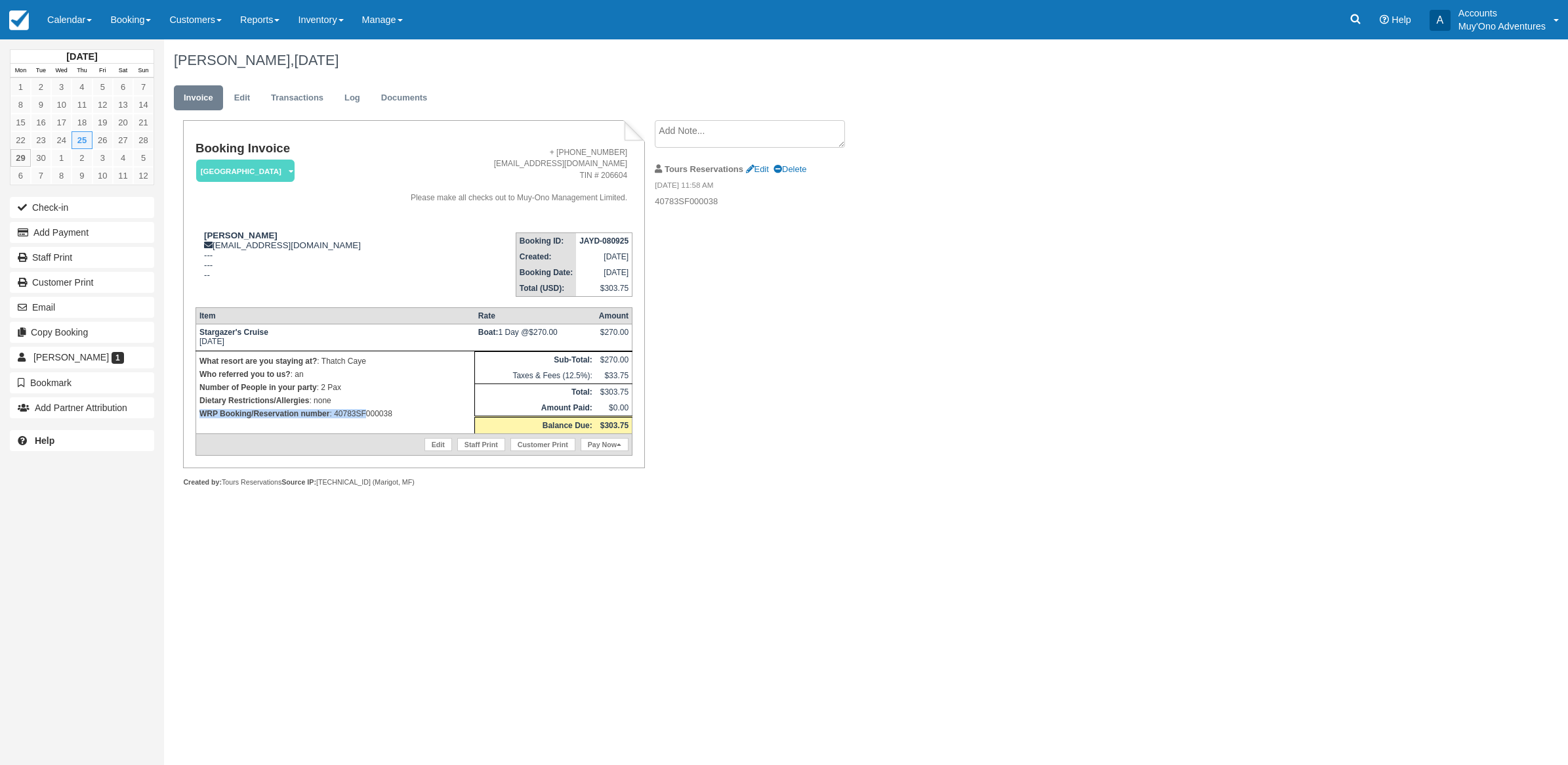
drag, startPoint x: 403, startPoint y: 404, endPoint x: 369, endPoint y: 426, distance: 40.5
click at [369, 426] on td "What resort are you staying at? : Thatch Caye Who referred you to us? : an Numb…" at bounding box center [335, 392] width 279 height 82
drag, startPoint x: 369, startPoint y: 426, endPoint x: 823, endPoint y: 453, distance: 454.8
click at [1182, 444] on div "Samantha Connor, September 25 2025 Invoice Edit Transactions Log Documents Book…" at bounding box center [752, 277] width 1177 height 476
drag, startPoint x: 399, startPoint y: 414, endPoint x: 335, endPoint y: 430, distance: 66.0
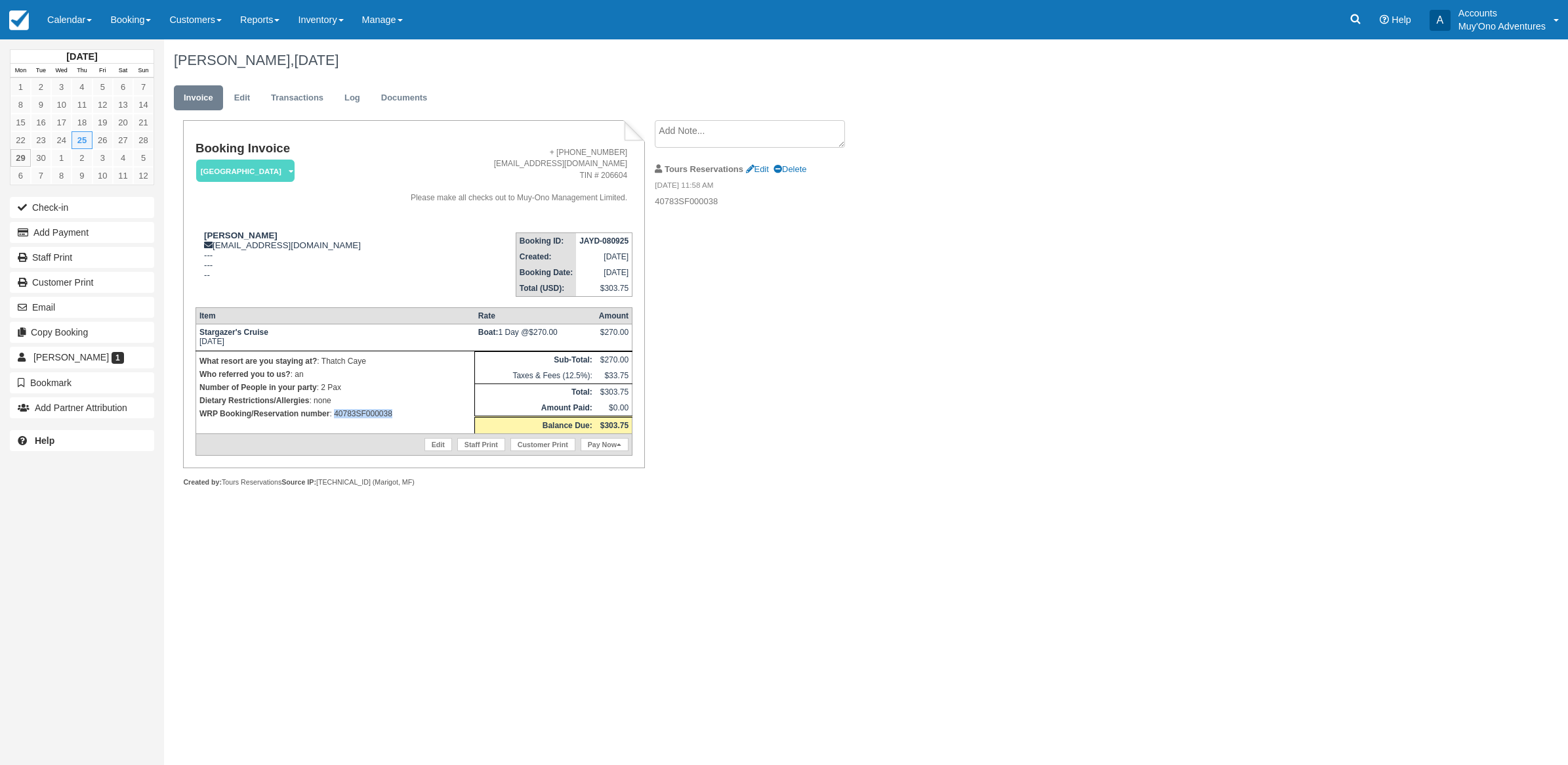
click at [335, 430] on td "What resort are you staying at? : Thatch Caye Who referred you to us? : an Numb…" at bounding box center [335, 392] width 279 height 82
copy p "40783SF000038"
click at [54, 235] on button "Add Payment" at bounding box center [82, 232] width 144 height 21
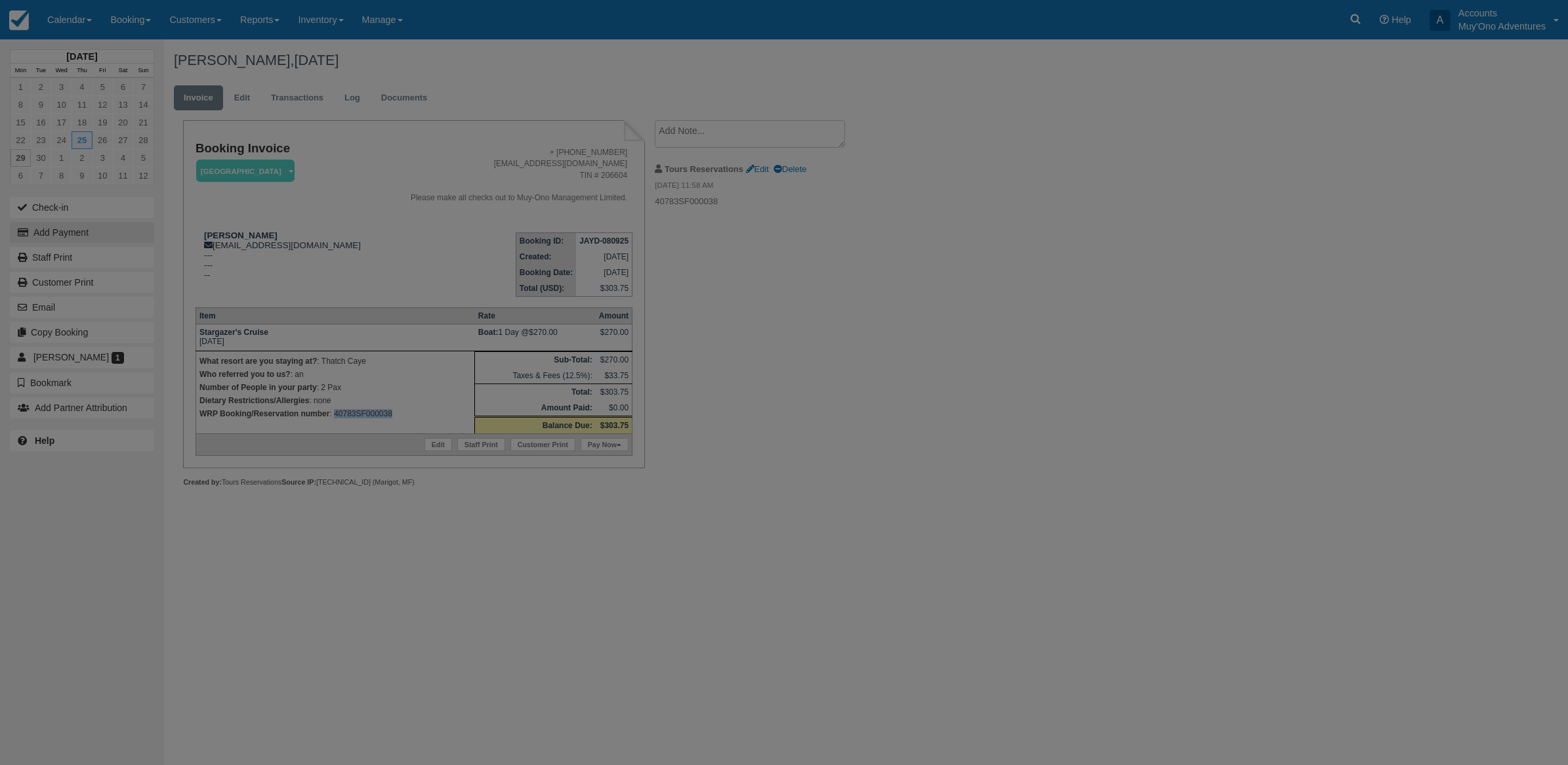
type input "09/29/25"
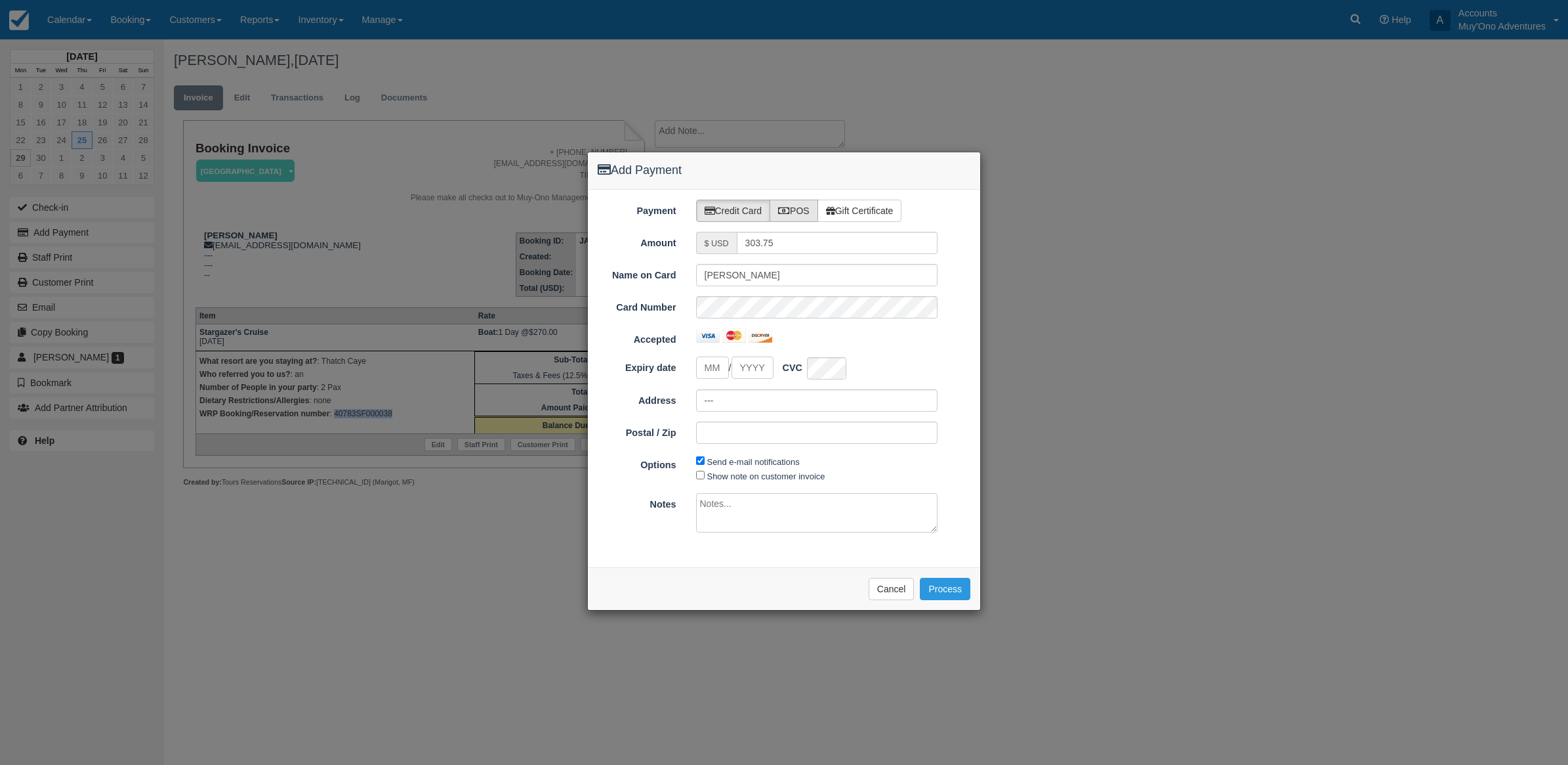
click at [803, 204] on label "POS" at bounding box center [793, 211] width 48 height 22
radio input "true"
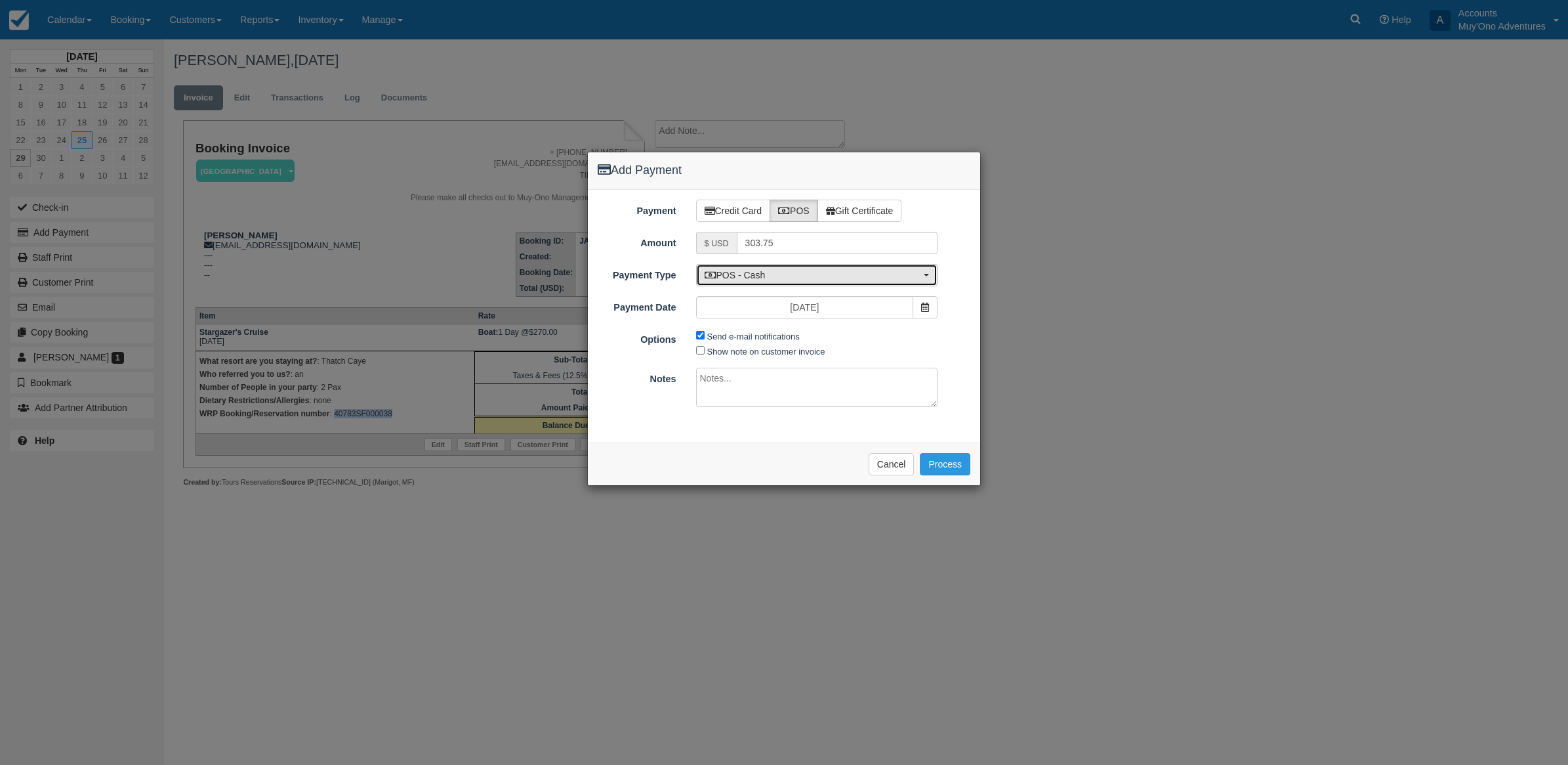
click at [791, 281] on span "POS - Cash" at bounding box center [812, 275] width 216 height 13
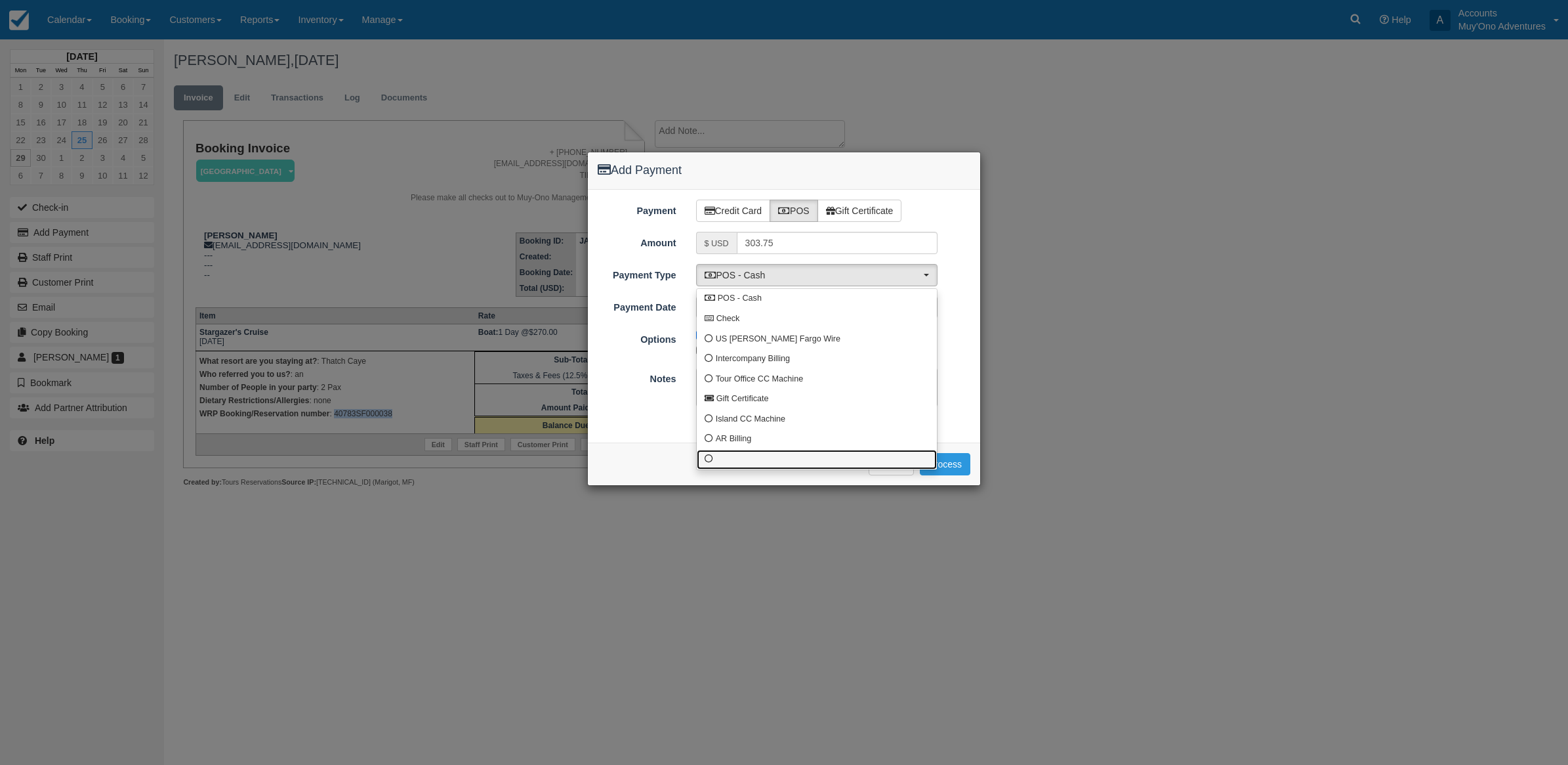
click at [746, 464] on link at bounding box center [816, 460] width 240 height 21
select select "custom10"
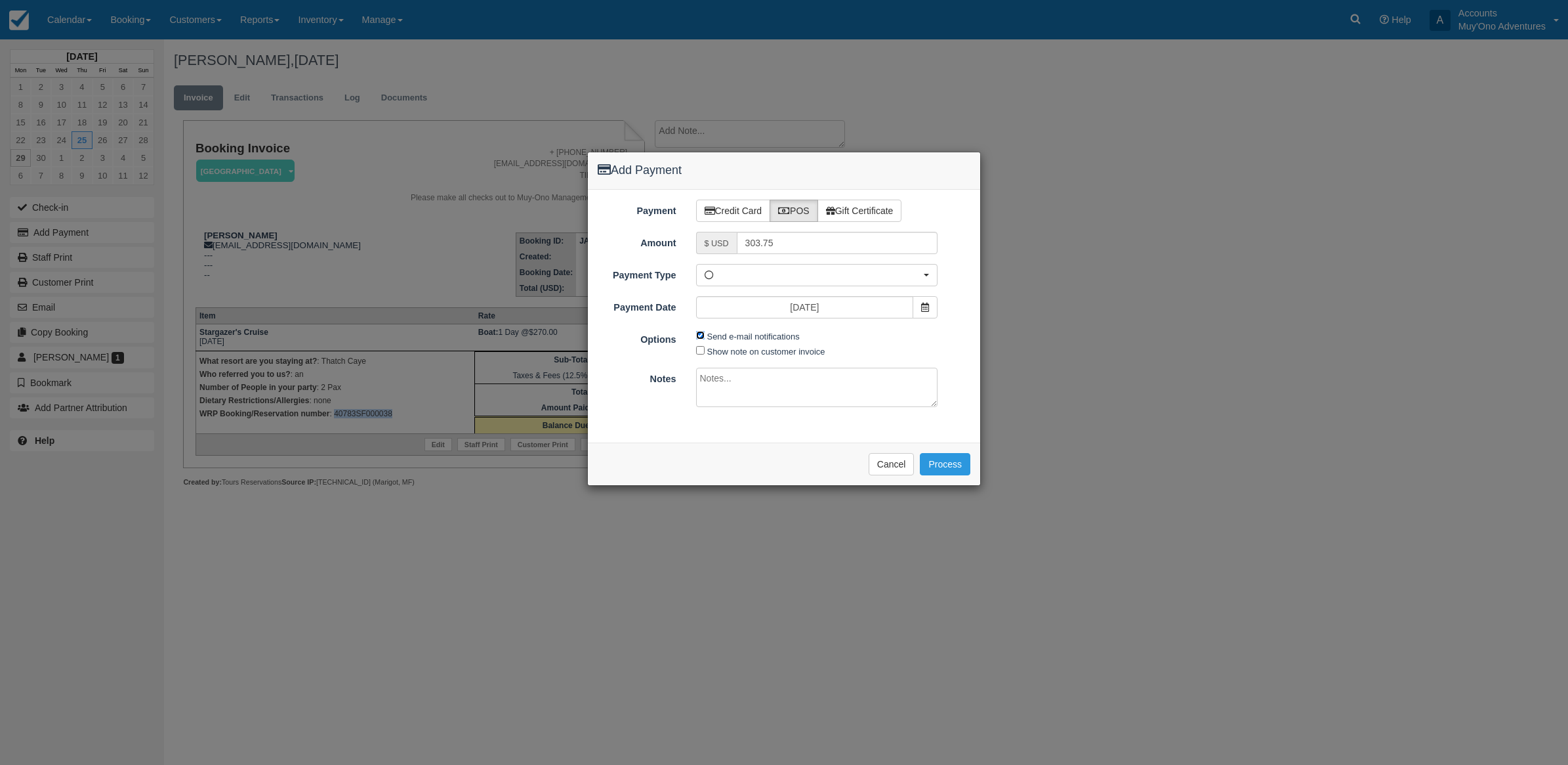
click at [704, 338] on input "Send e-mail notifications" at bounding box center [700, 335] width 9 height 9
checkbox input "false"
click at [746, 389] on textarea at bounding box center [818, 388] width 242 height 40
type textarea "Paid in WRP CT"
click at [956, 474] on button "Process" at bounding box center [945, 464] width 51 height 22
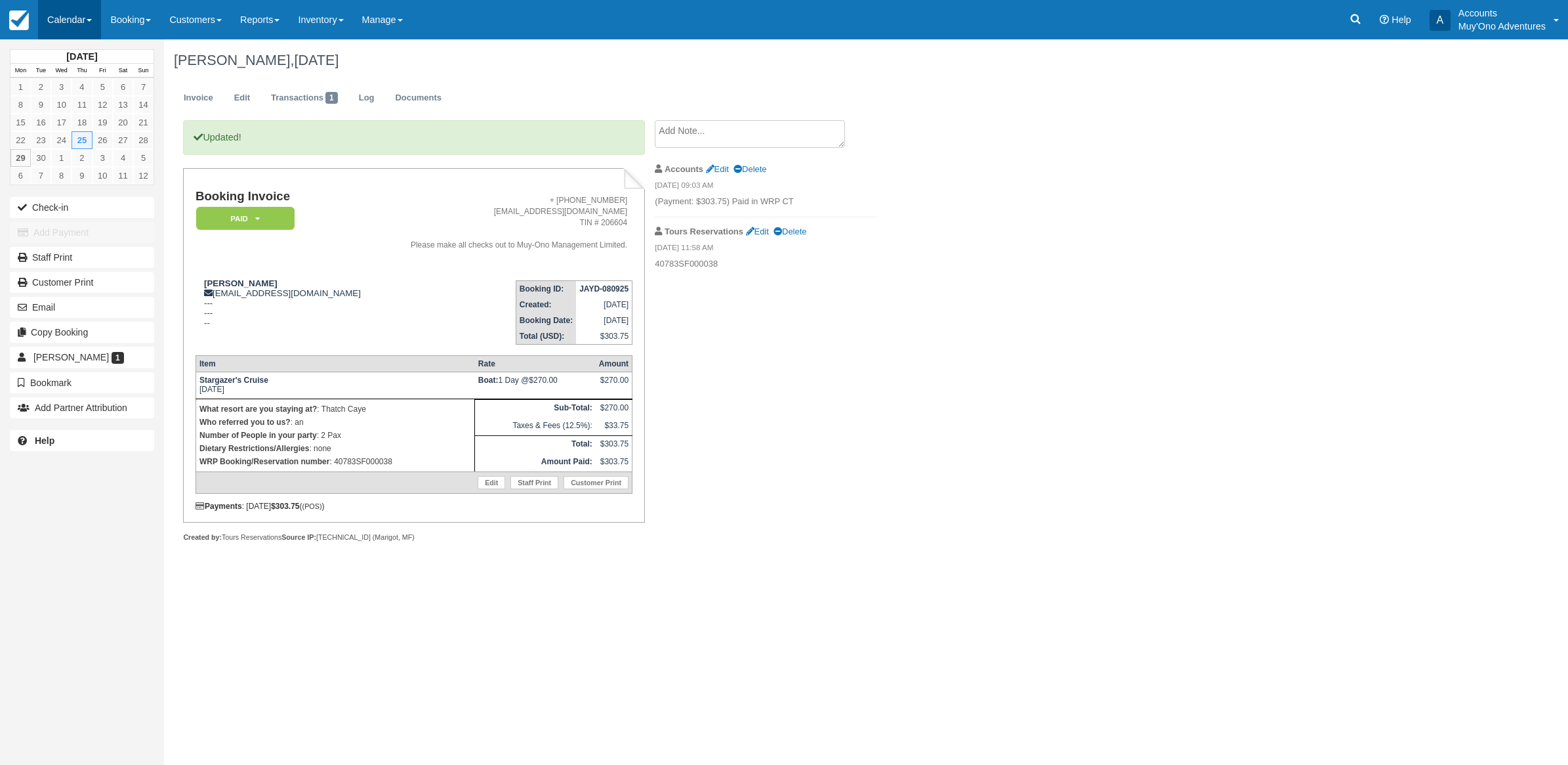
click at [67, 25] on link "Calendar" at bounding box center [69, 20] width 63 height 40
click at [84, 122] on link "Month" at bounding box center [90, 124] width 104 height 28
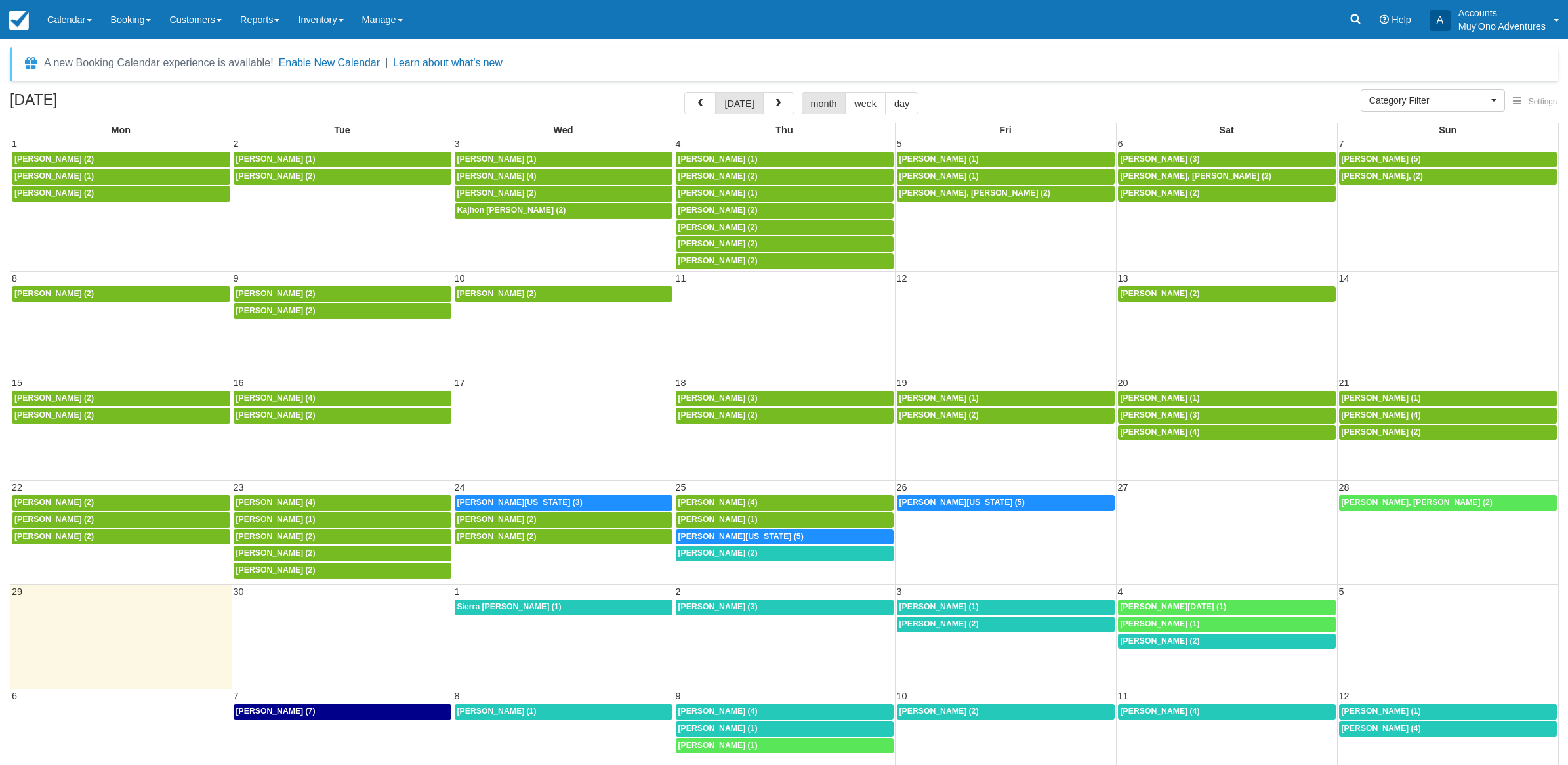
select select
click at [719, 557] on span "Robert W Raup II (2)" at bounding box center [712, 553] width 79 height 10
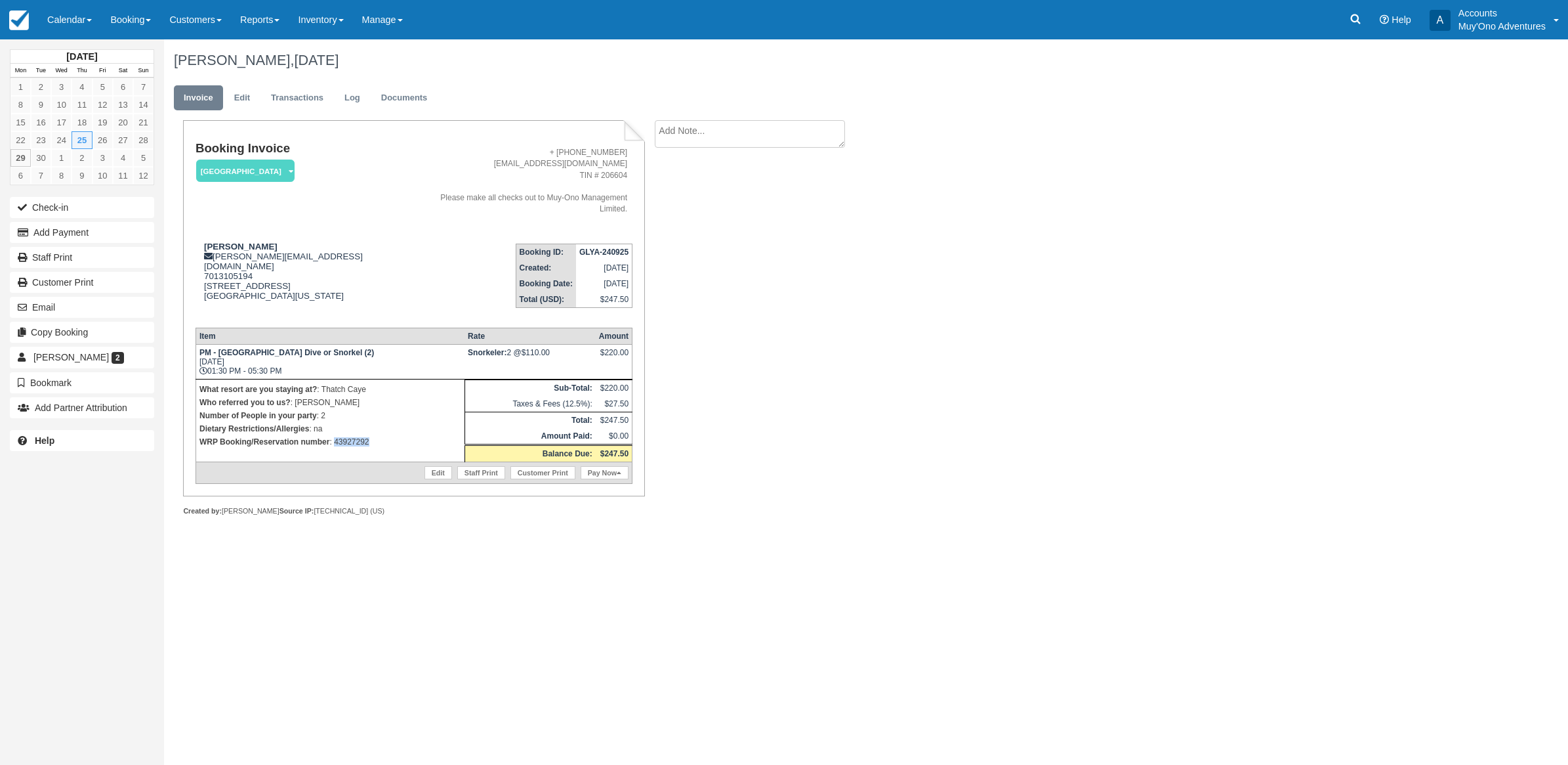
drag, startPoint x: 398, startPoint y: 428, endPoint x: 334, endPoint y: 422, distance: 64.3
click at [334, 422] on td "What resort are you staying at? : Thatch Caye Who referred you to us? : [PERSON…" at bounding box center [330, 421] width 269 height 82
copy p "43927292"
click at [52, 239] on button "Add Payment" at bounding box center [82, 232] width 144 height 21
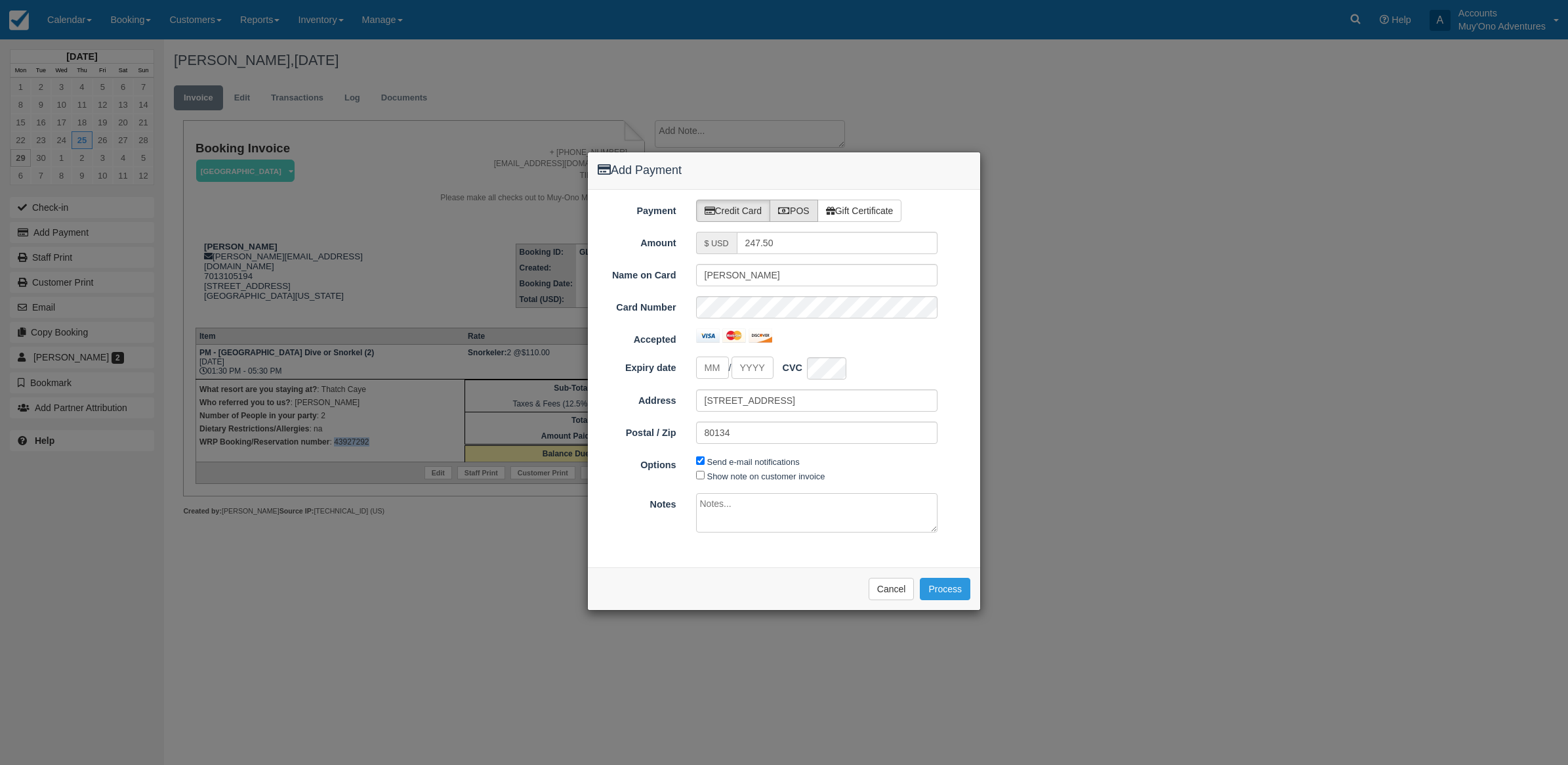
click at [818, 204] on label "POS" at bounding box center [793, 211] width 48 height 22
radio input "true"
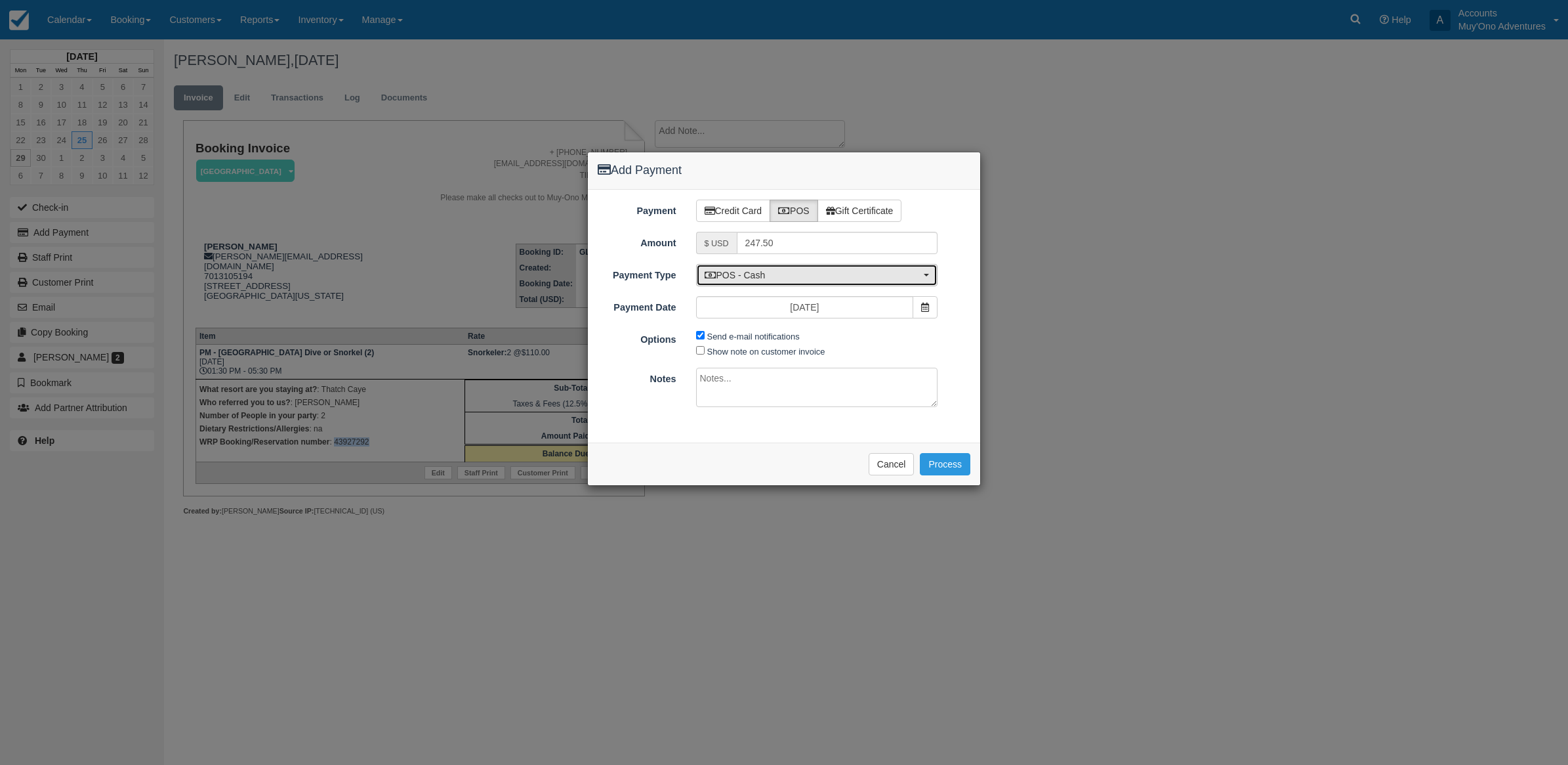
click at [785, 277] on span "POS - Cash" at bounding box center [812, 275] width 216 height 13
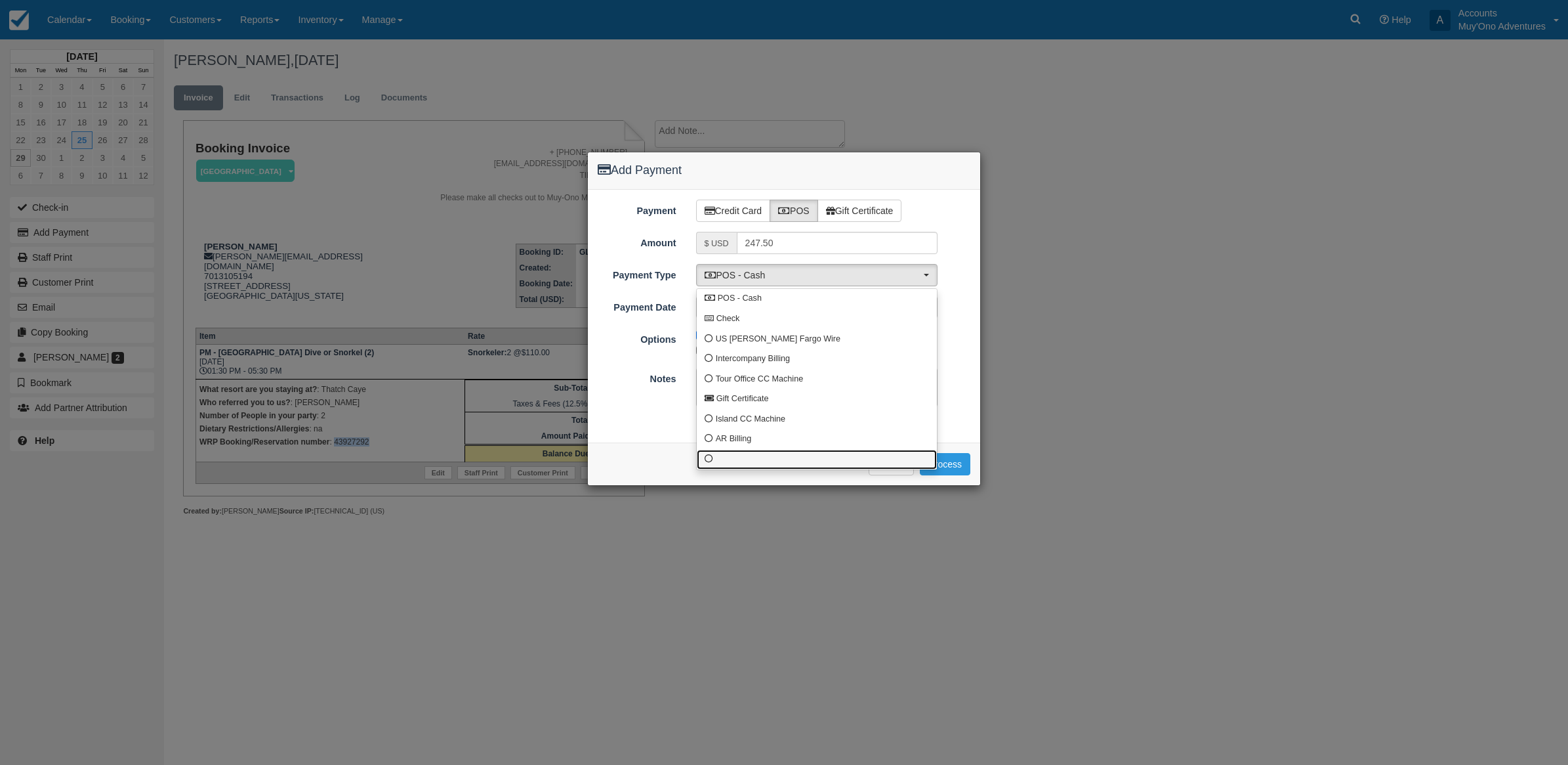
click at [723, 456] on link at bounding box center [816, 460] width 240 height 21
select select "custom10"
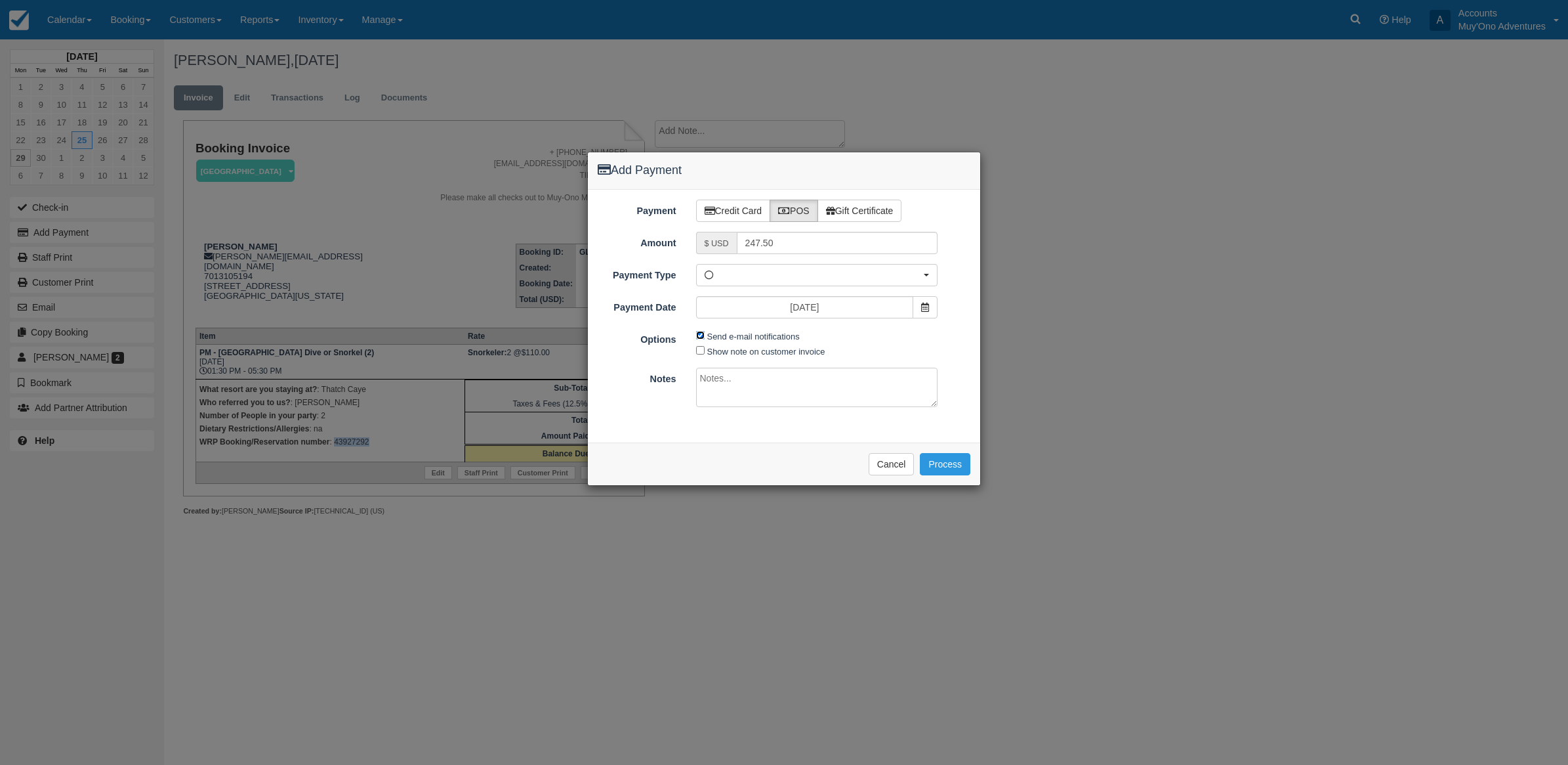
click at [702, 335] on input "Send e-mail notifications" at bounding box center [700, 335] width 9 height 9
checkbox input "false"
click at [720, 404] on textarea at bounding box center [818, 388] width 242 height 40
type textarea "p"
type textarea "Paid in WRP CT"
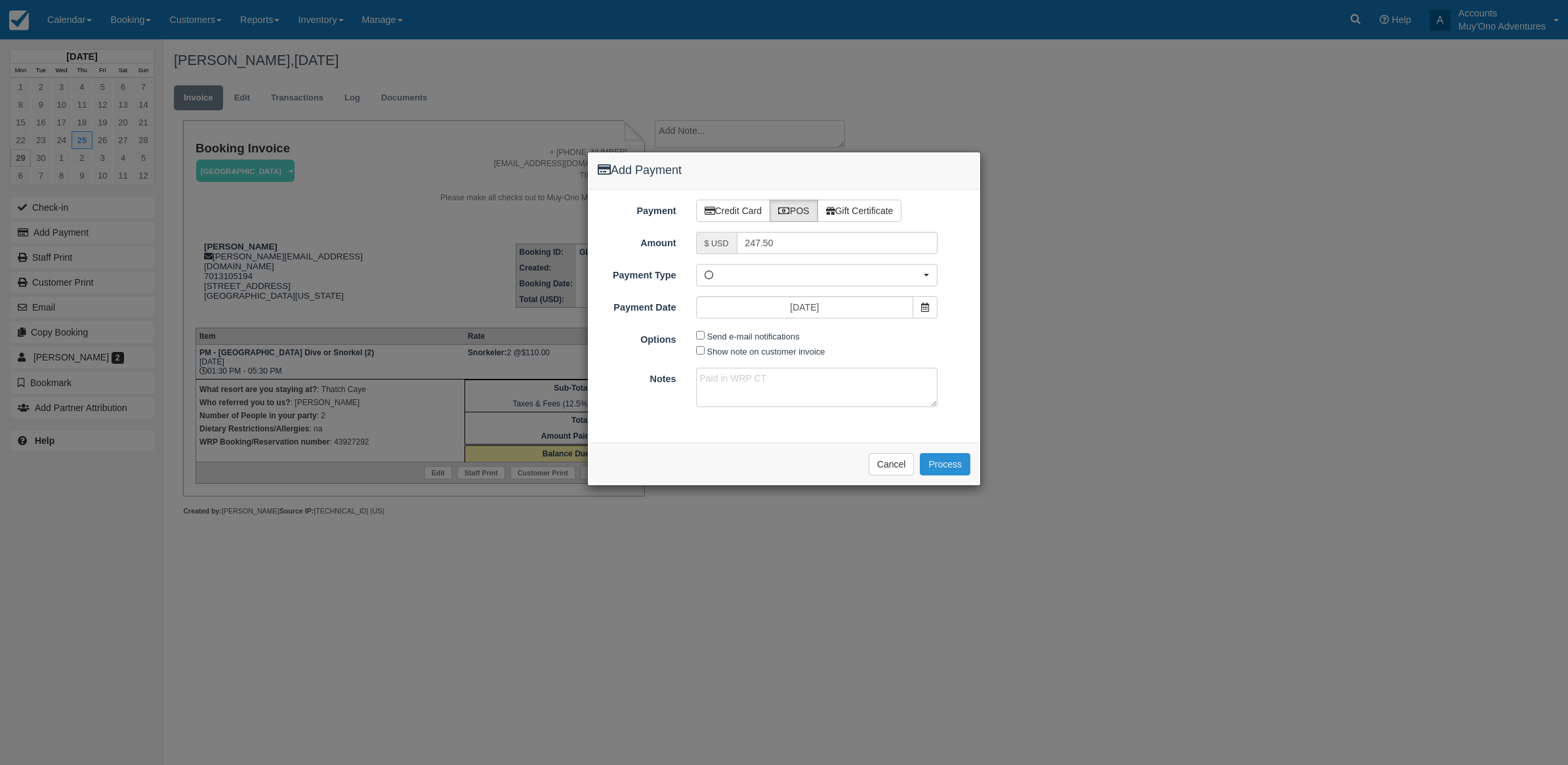
click at [933, 463] on button "Process" at bounding box center [945, 464] width 51 height 22
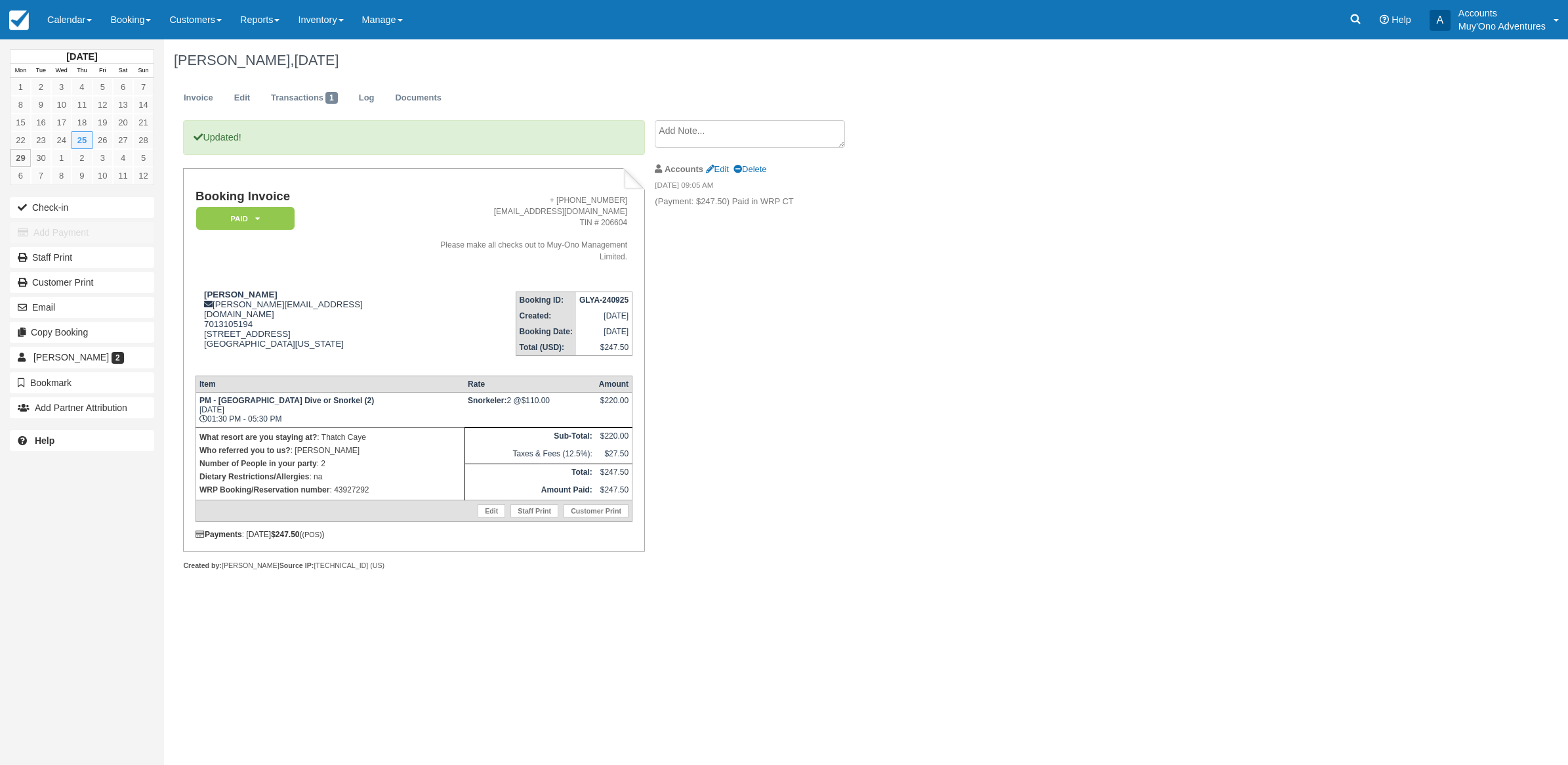
click at [71, 17] on link "Calendar" at bounding box center [69, 20] width 63 height 40
click at [63, 119] on link "Month" at bounding box center [90, 124] width 104 height 28
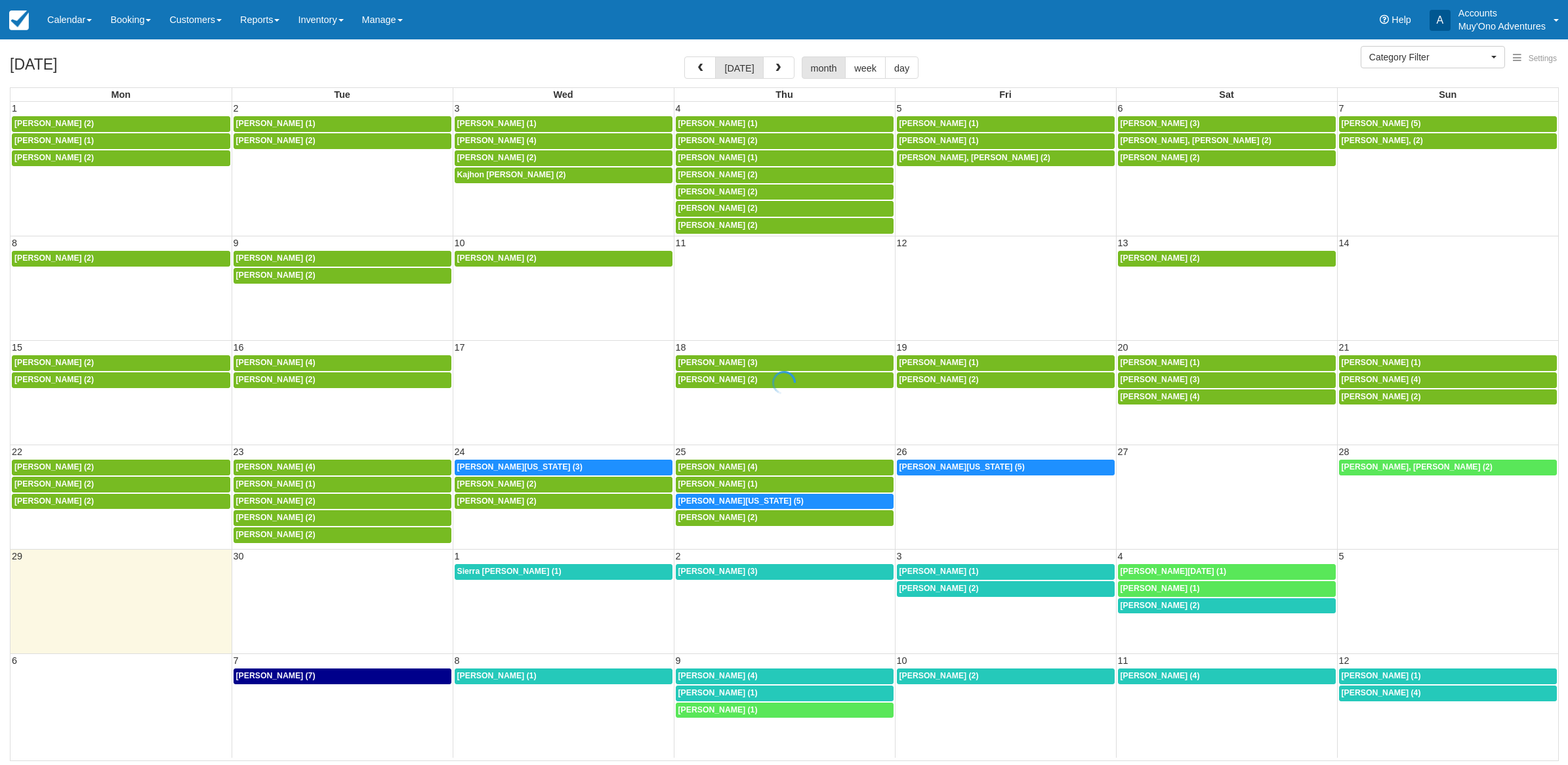
select select
